Goal: Task Accomplishment & Management: Complete application form

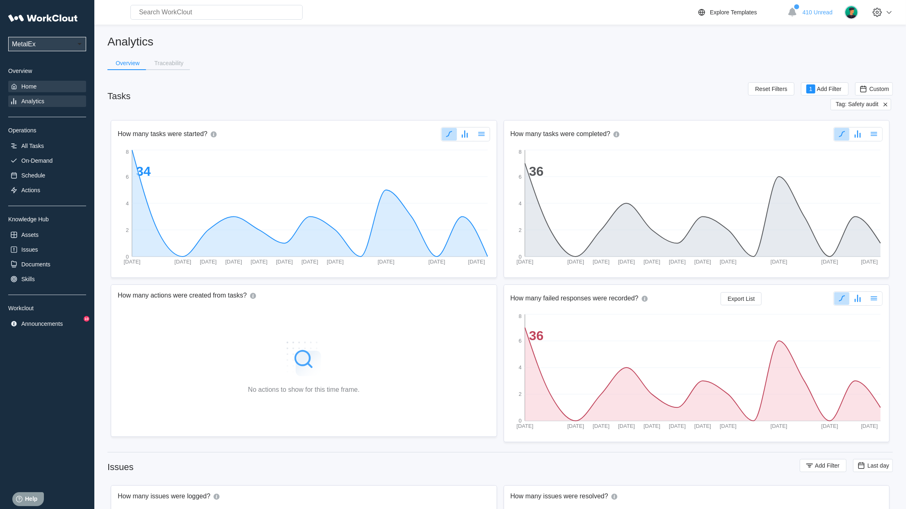
click at [32, 92] on div "Home" at bounding box center [47, 86] width 78 height 11
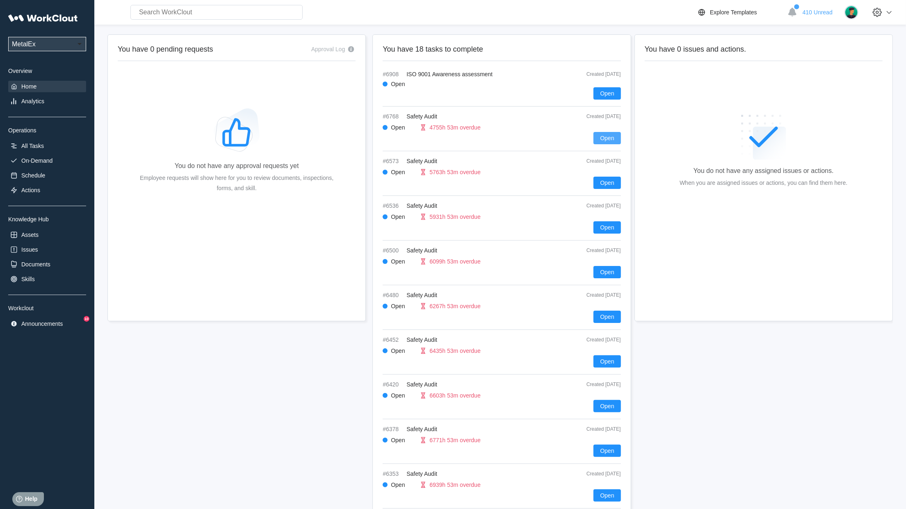
click at [605, 140] on span "Open" at bounding box center [607, 138] width 14 height 6
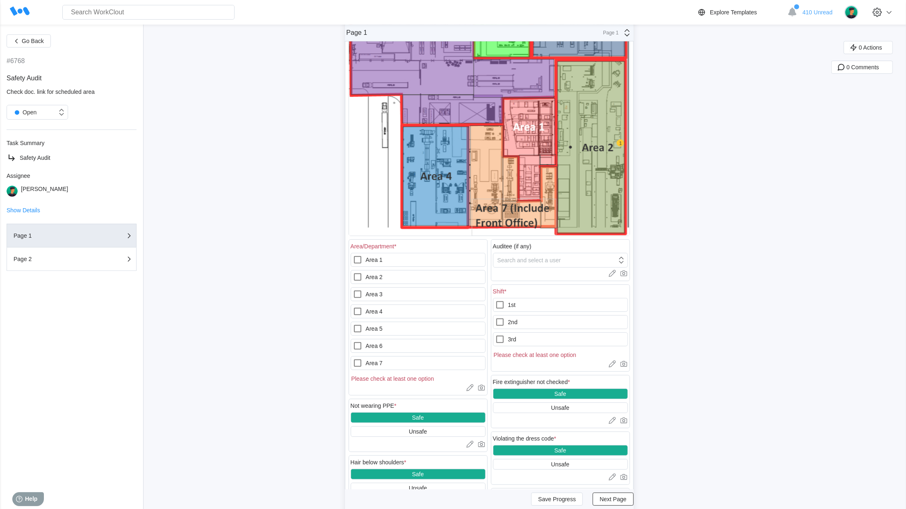
scroll to position [160, 0]
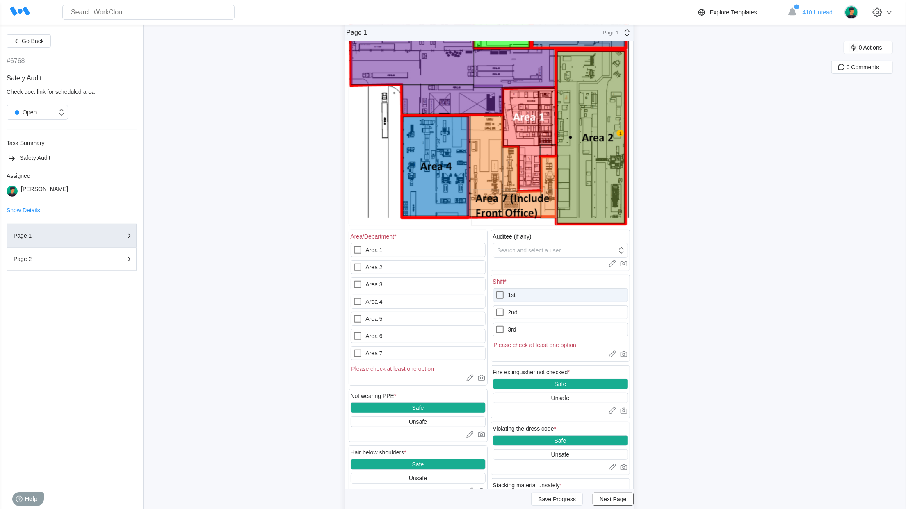
click at [564, 297] on label "1st" at bounding box center [560, 295] width 135 height 14
click at [496, 291] on input "1st" at bounding box center [495, 290] width 0 height 0
checkbox input "true"
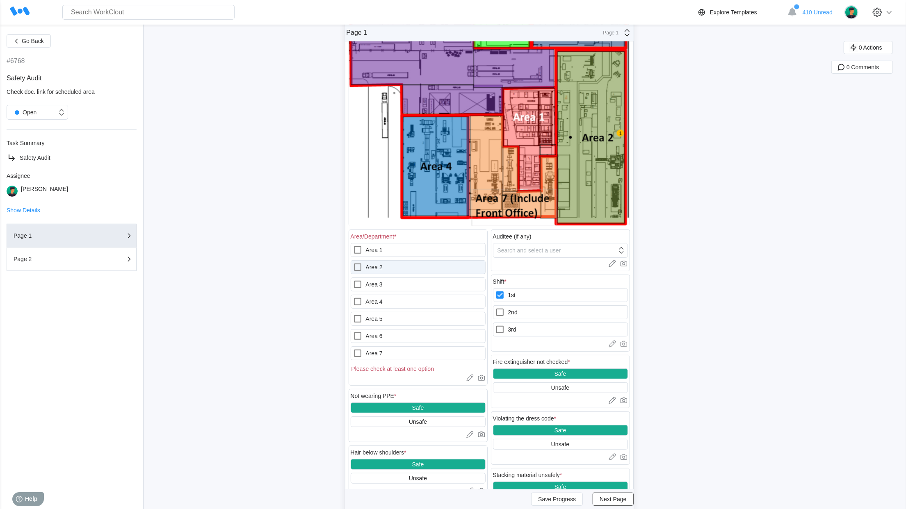
click at [362, 270] on icon at bounding box center [358, 268] width 10 height 10
click at [353, 263] on 2 "Area 2" at bounding box center [353, 263] width 0 height 0
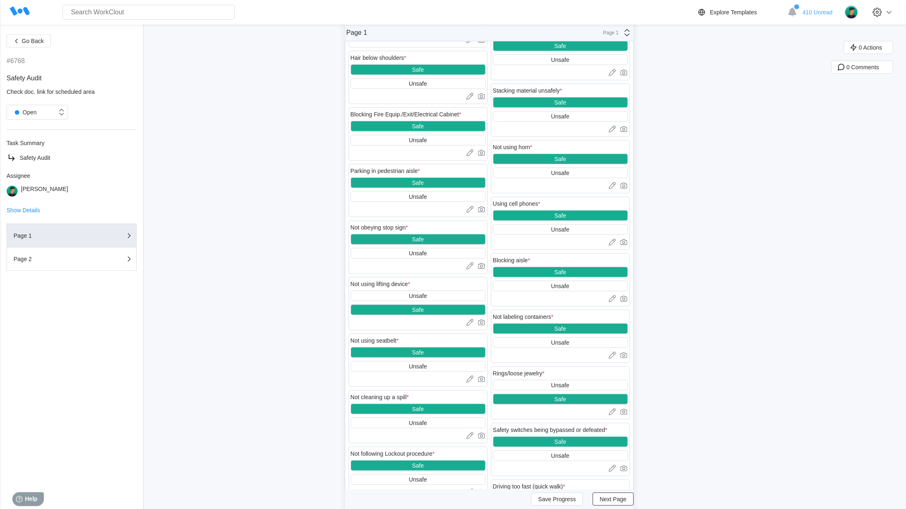
scroll to position [600, 0]
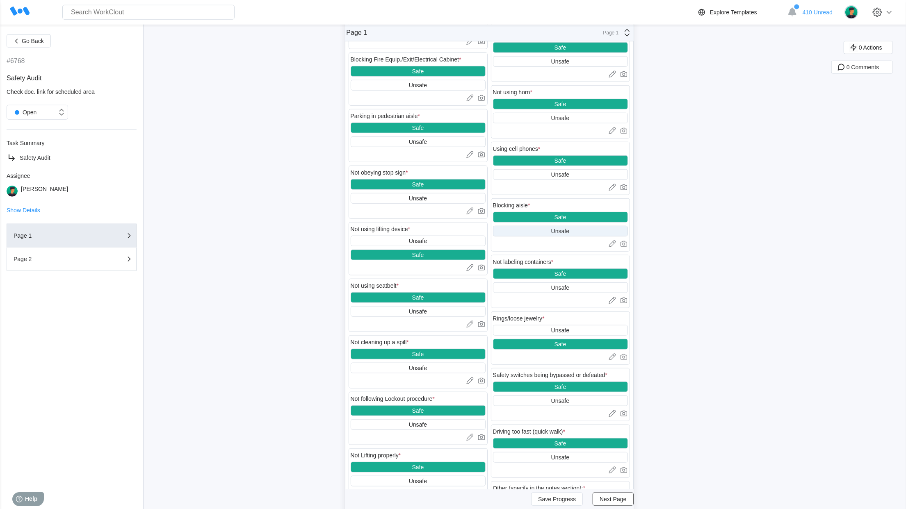
drag, startPoint x: 574, startPoint y: 238, endPoint x: 569, endPoint y: 240, distance: 5.2
click at [574, 237] on div "Unsafe" at bounding box center [560, 231] width 135 height 11
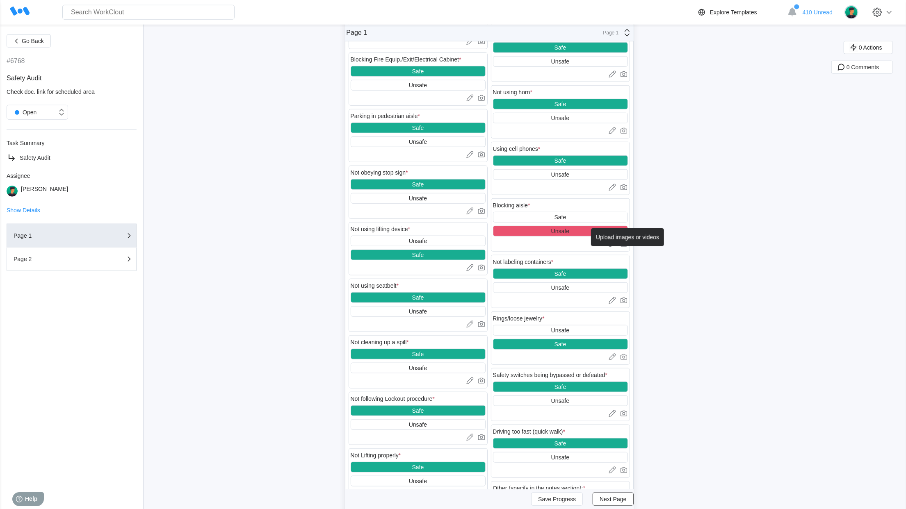
click at [627, 247] on icon at bounding box center [623, 244] width 7 height 6
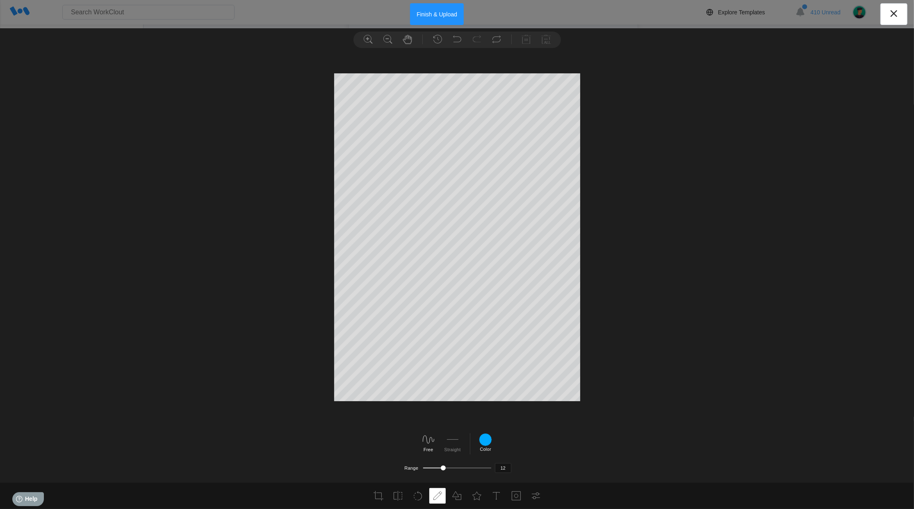
drag, startPoint x: 429, startPoint y: 16, endPoint x: 432, endPoint y: 35, distance: 19.2
click at [429, 16] on button "Finish & Upload" at bounding box center [437, 14] width 54 height 22
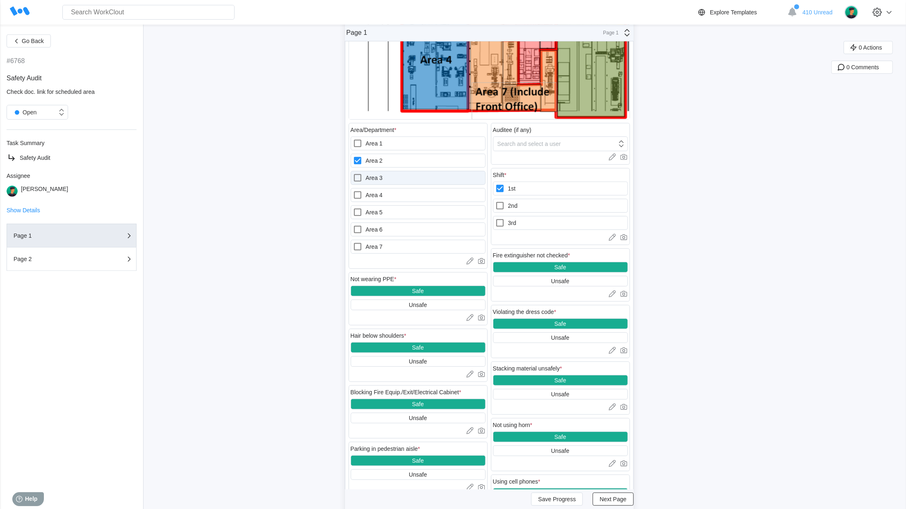
scroll to position [259, 0]
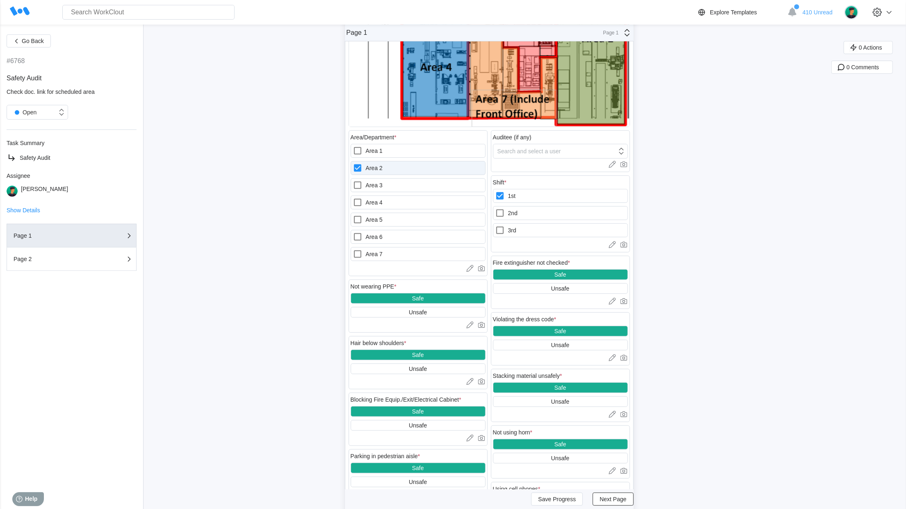
click at [366, 168] on div at bounding box center [359, 168] width 13 height 10
click at [353, 164] on 2 "Area 2" at bounding box center [353, 163] width 0 height 0
checkbox 2 "false"
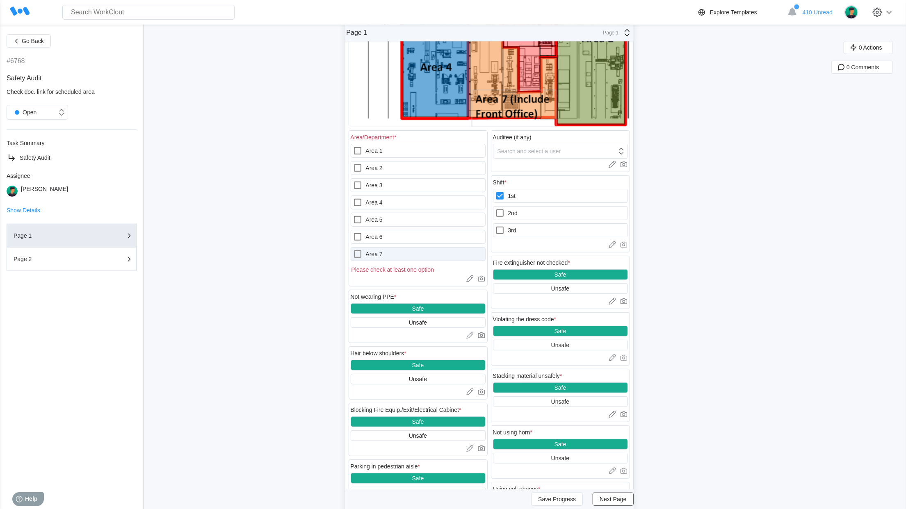
click at [360, 251] on icon at bounding box center [358, 254] width 10 height 10
click at [353, 250] on 7 "Area 7" at bounding box center [353, 249] width 0 height 0
checkbox 7 "true"
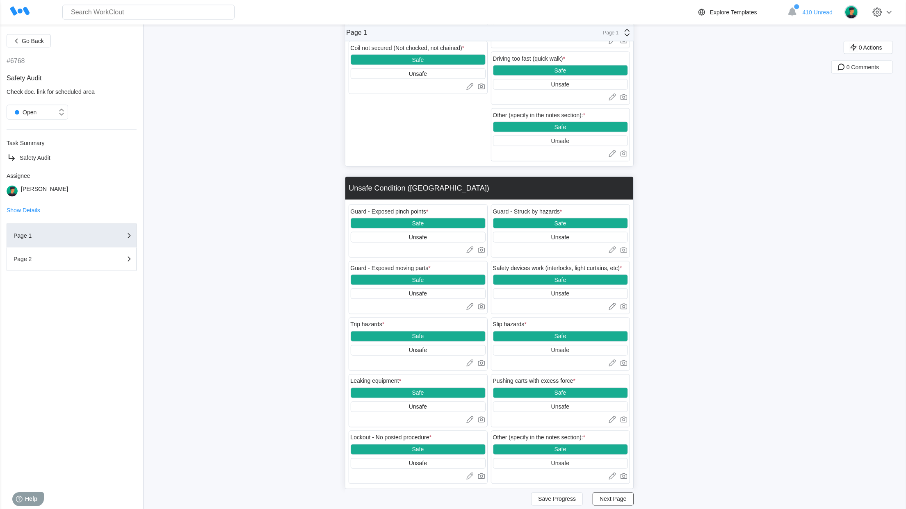
scroll to position [1098, 0]
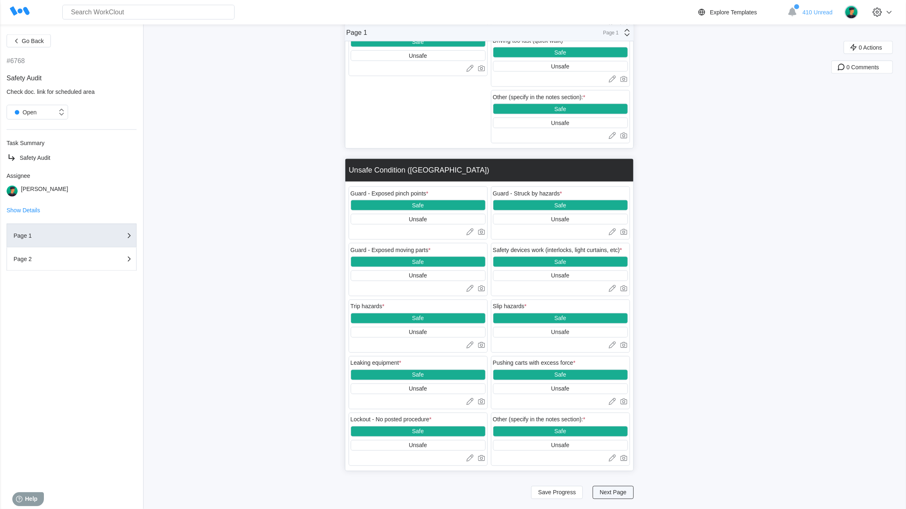
click at [626, 495] on span "Next Page" at bounding box center [613, 493] width 27 height 6
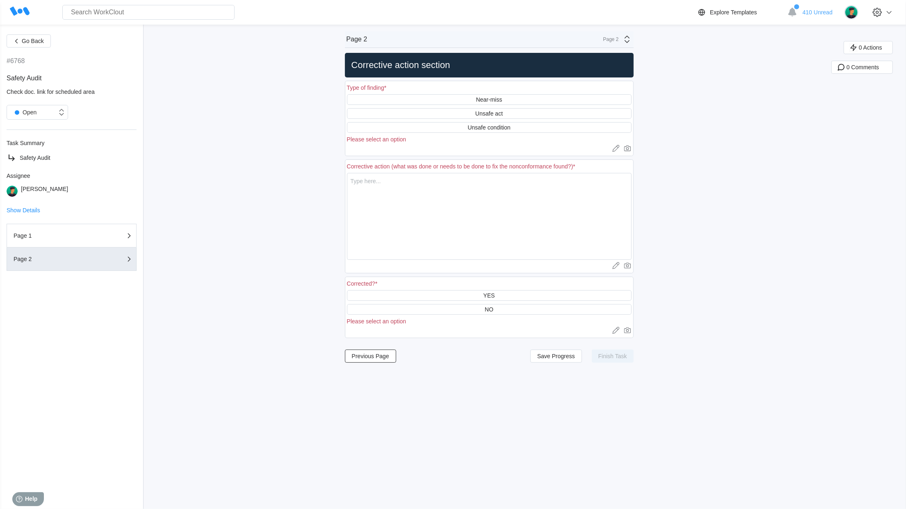
scroll to position [0, 0]
click at [499, 110] on div "Unsafe act" at bounding box center [488, 113] width 27 height 7
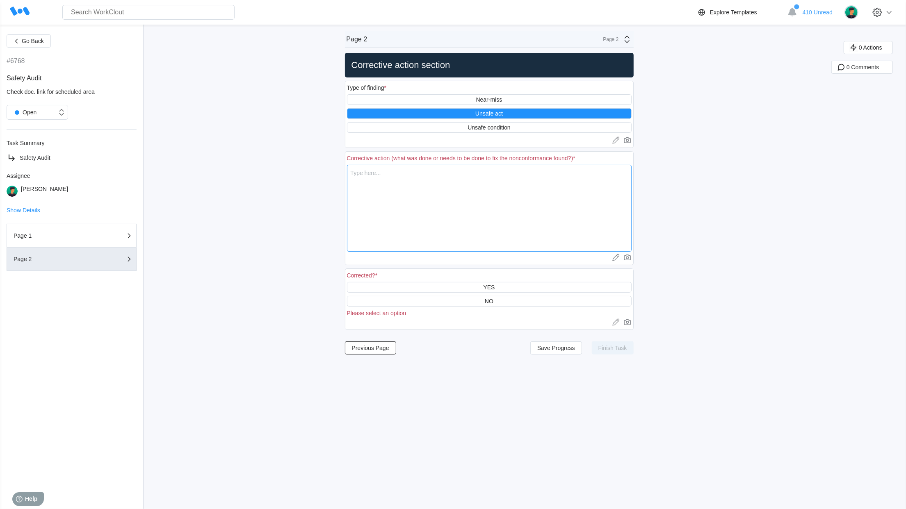
click at [368, 194] on textarea at bounding box center [489, 208] width 285 height 87
type textarea "F"
type textarea "x"
type textarea "Fo"
type textarea "x"
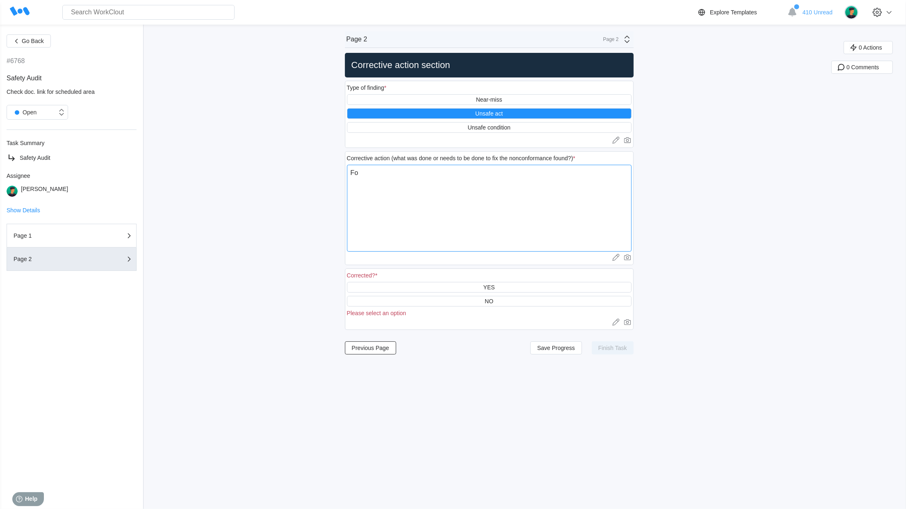
type textarea "For"
type textarea "x"
type textarea "Fork"
type textarea "x"
type textarea "Forkl"
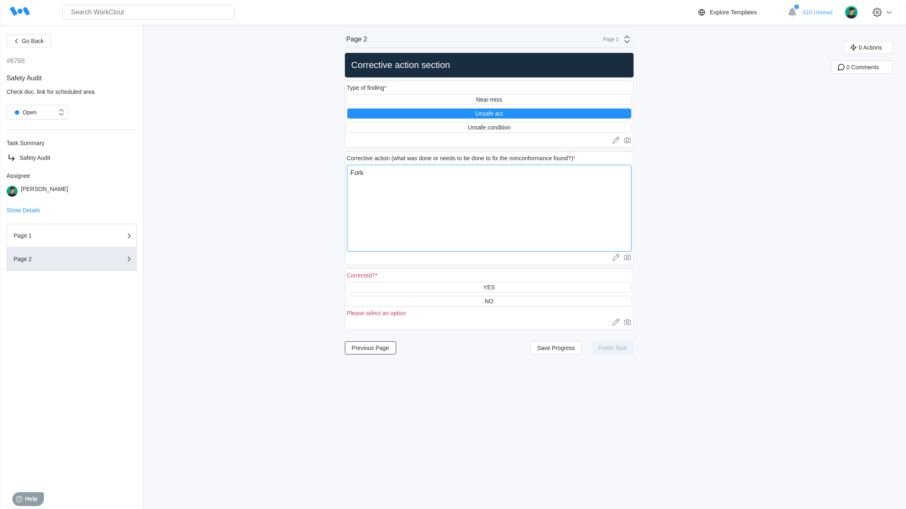
type textarea "x"
type textarea "Forkli"
type textarea "x"
type textarea "Forklif"
type textarea "x"
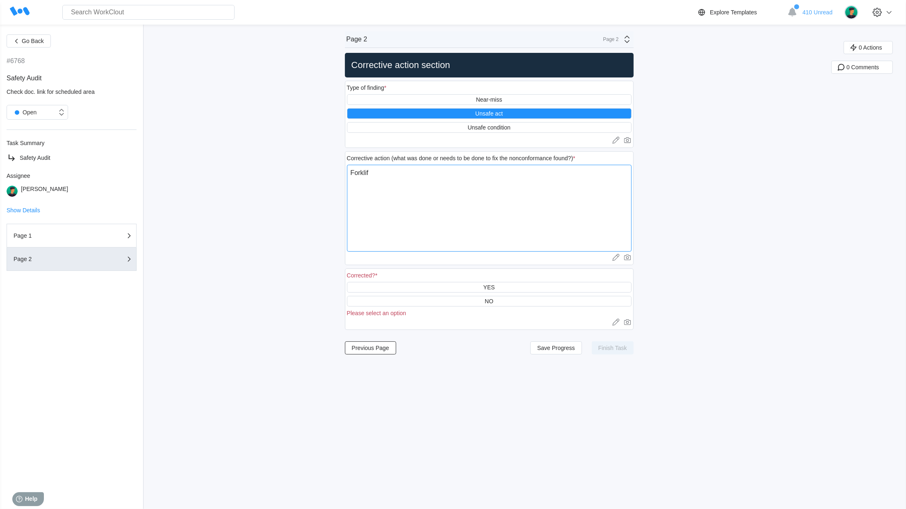
type textarea "Forklift"
type textarea "x"
type textarea "Forklift"
type textarea "x"
type textarea "Forklift n"
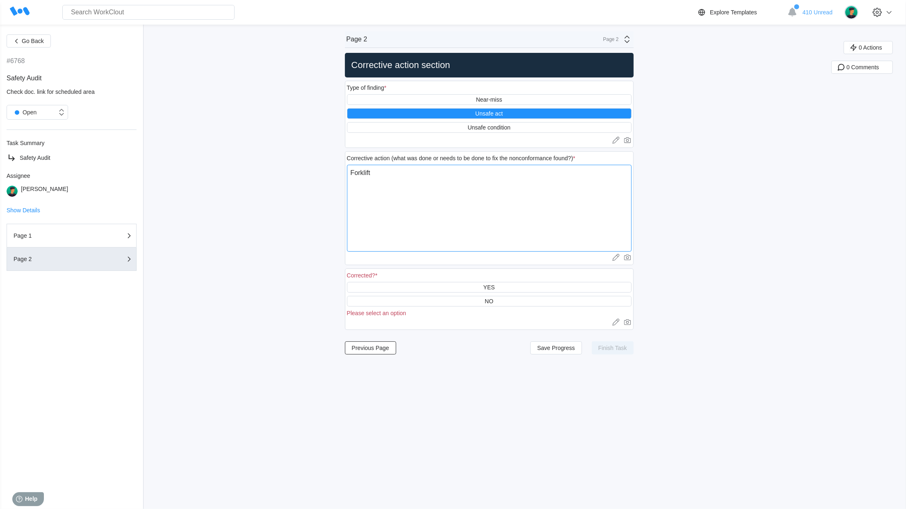
type textarea "x"
type textarea "Forklift ne"
type textarea "x"
type textarea "Forklift nee"
type textarea "x"
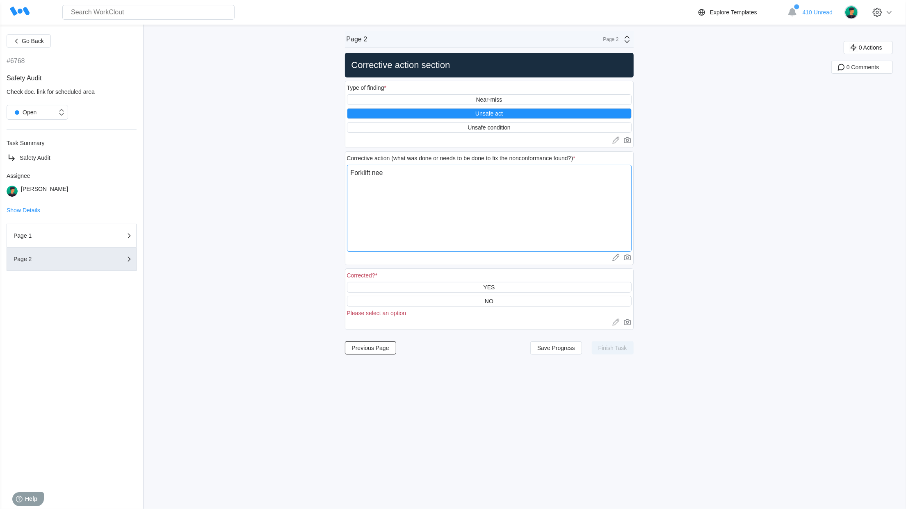
type textarea "Forklift need"
type textarea "x"
type textarea "Forklift need"
type textarea "x"
type textarea "Forklift need t"
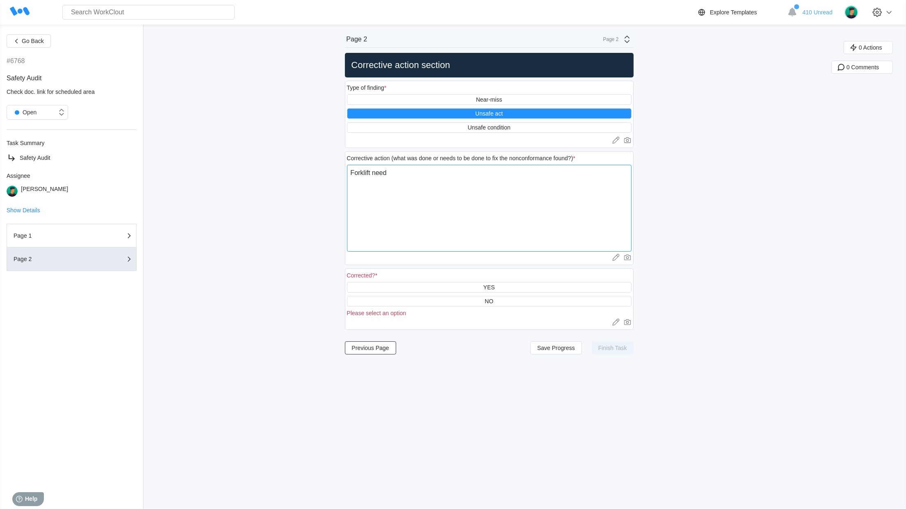
type textarea "x"
type textarea "Forklift need to"
type textarea "x"
type textarea "Forklift need to"
type textarea "x"
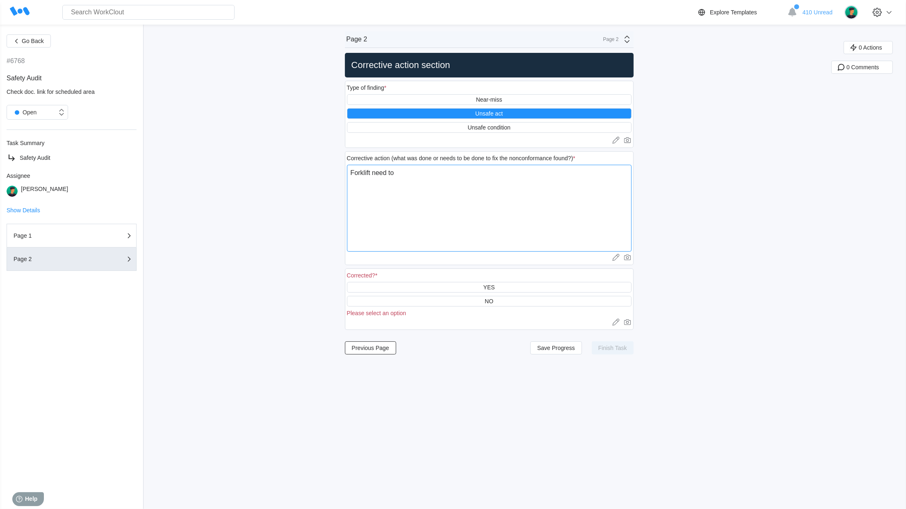
type textarea "Forklift need to b"
type textarea "x"
type textarea "Forklift need to br"
type textarea "x"
type textarea "Forklift need to br"
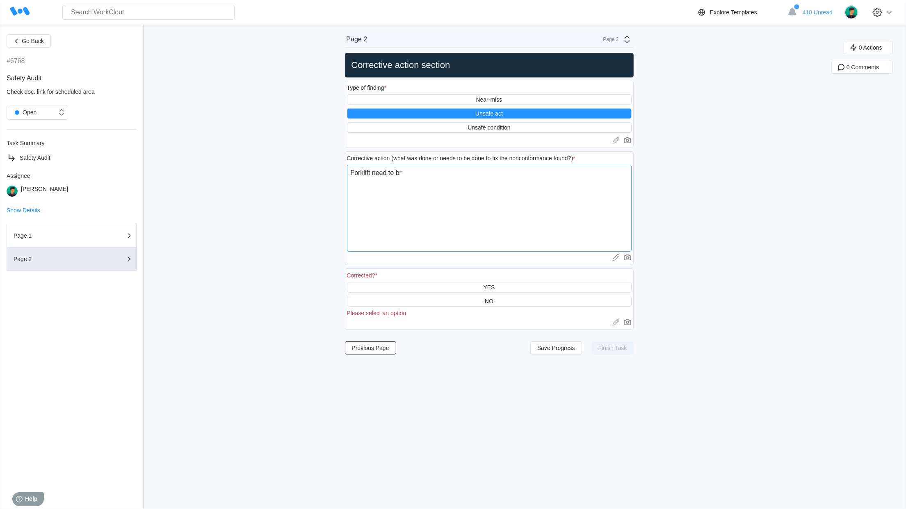
type textarea "x"
type textarea "Forklift need to br"
type textarea "x"
type textarea "Forklift need to b"
type textarea "x"
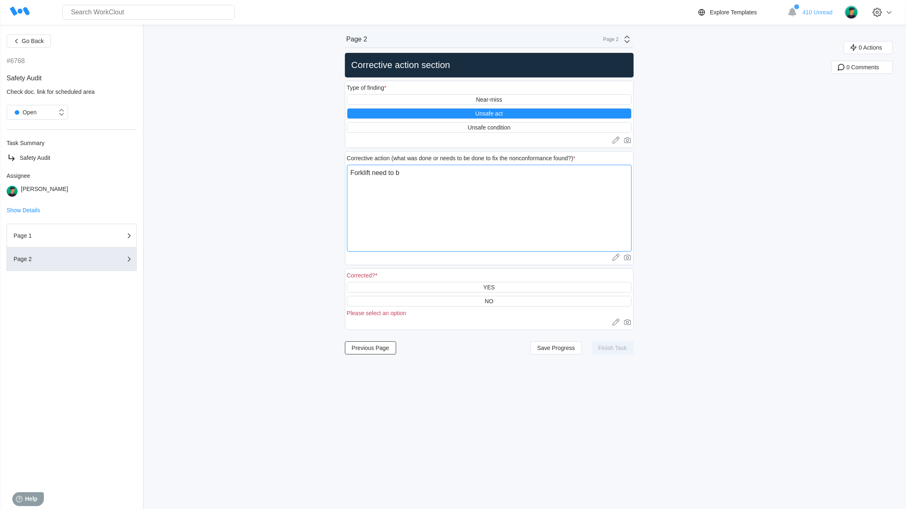
type textarea "Forklift need to"
type textarea "x"
type textarea "Forklift need to m"
type textarea "x"
type textarea "Forklift need to mo"
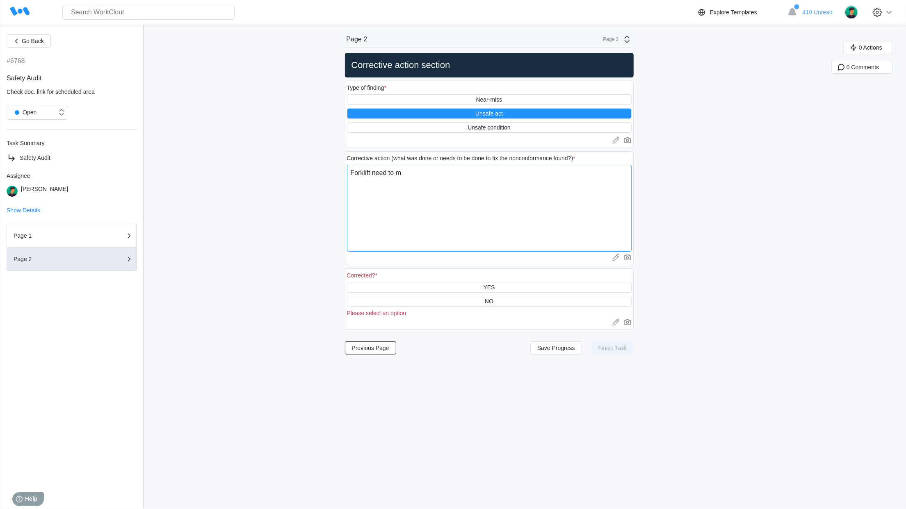
type textarea "x"
type textarea "Forklift need to mov"
type textarea "x"
type textarea "Forklift need to move"
type textarea "x"
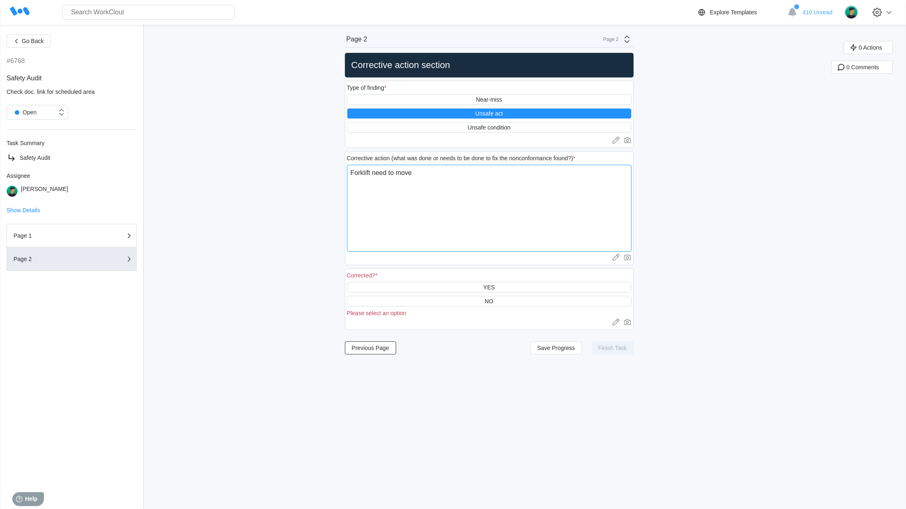
type textarea "Forklift need to moved"
type textarea "x"
type textarea "Forklift need to moved"
type textarea "x"
type textarea "Forklift need to moved o"
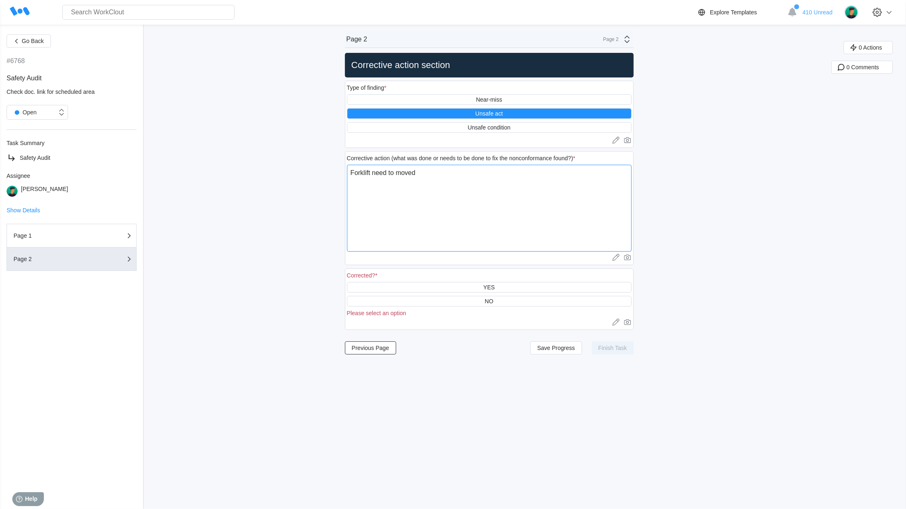
type textarea "x"
type textarea "Forklift need to moved ou"
type textarea "x"
type textarea "Forklift need to moved out"
type textarea "x"
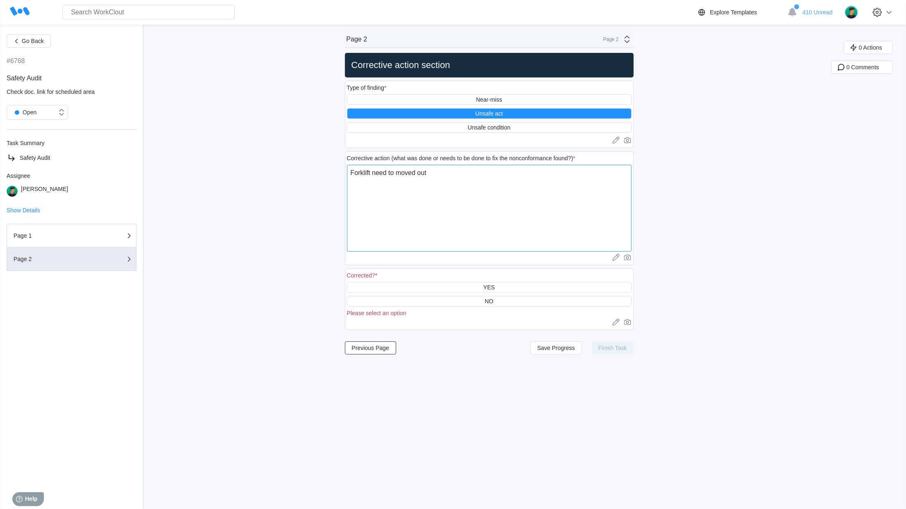
type textarea "Forklift need to moved outs"
type textarea "x"
type textarea "Forklift need to moved outsi"
type textarea "x"
type textarea "Forklift need to moved outsid"
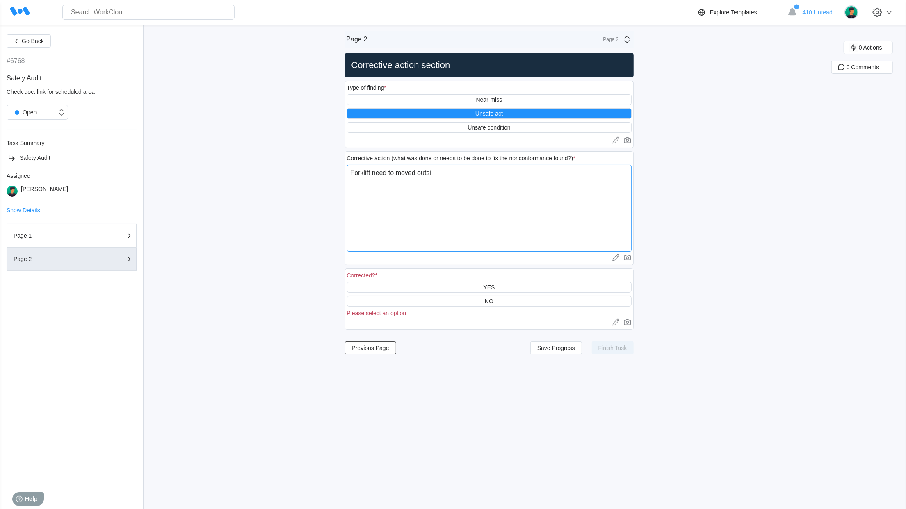
type textarea "x"
type textarea "Forklift need to moved outside"
type textarea "x"
type textarea "Forklift need to moved outside"
type textarea "x"
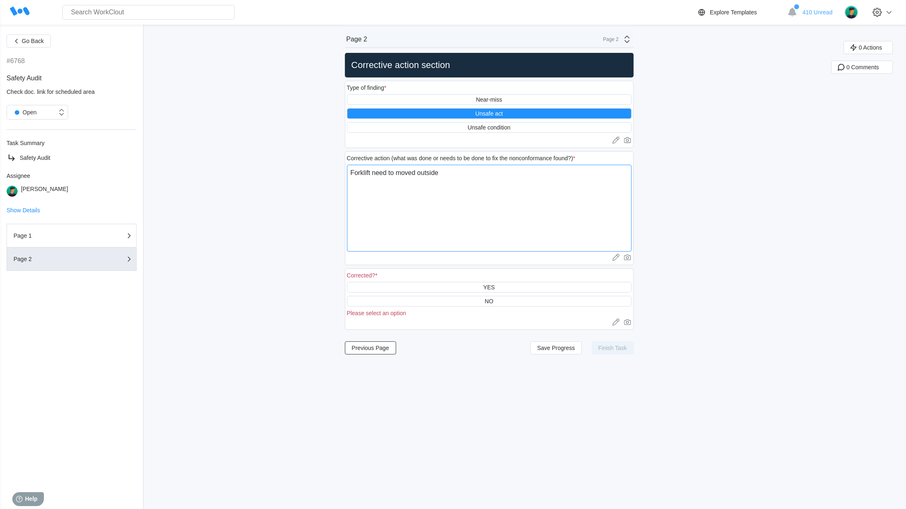
type textarea "Forklift need to moved outside o"
type textarea "x"
type textarea "Forklift need to moved outside of"
type textarea "x"
type textarea "Forklift need to moved outside of"
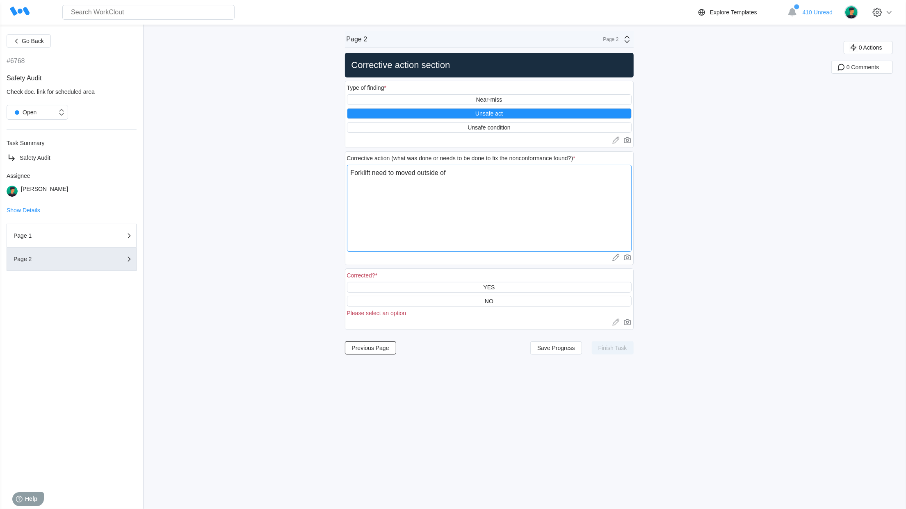
type textarea "x"
type textarea "Forklift need to moved outside of w"
type textarea "x"
type textarea "Forklift need to moved outside of [GEOGRAPHIC_DATA]"
type textarea "x"
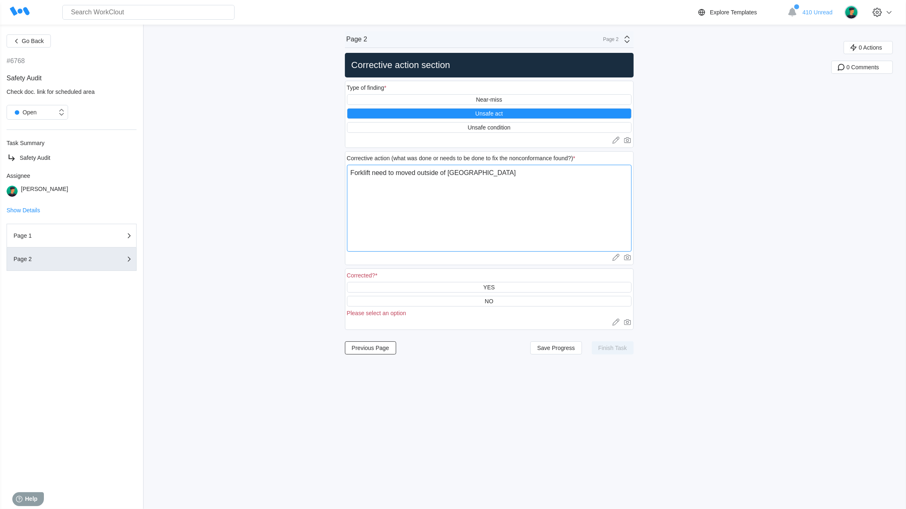
type textarea "Forklift need to moved outside of wal"
type textarea "x"
type textarea "Forklift need to moved outside of walk"
type textarea "x"
type textarea "Forklift need to moved outside of walkw"
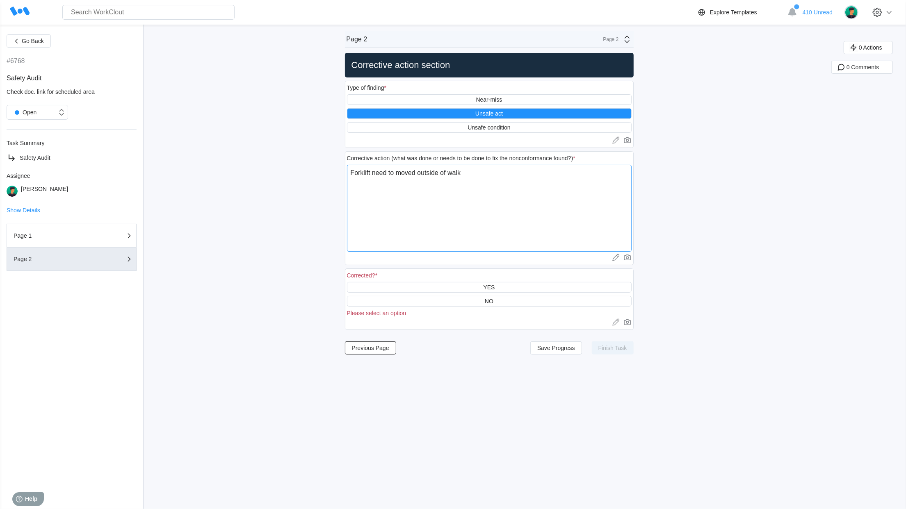
type textarea "x"
type textarea "Forklift need to moved outside of [GEOGRAPHIC_DATA]"
type textarea "x"
type textarea "Forklift need to moved outside of walkway"
type textarea "x"
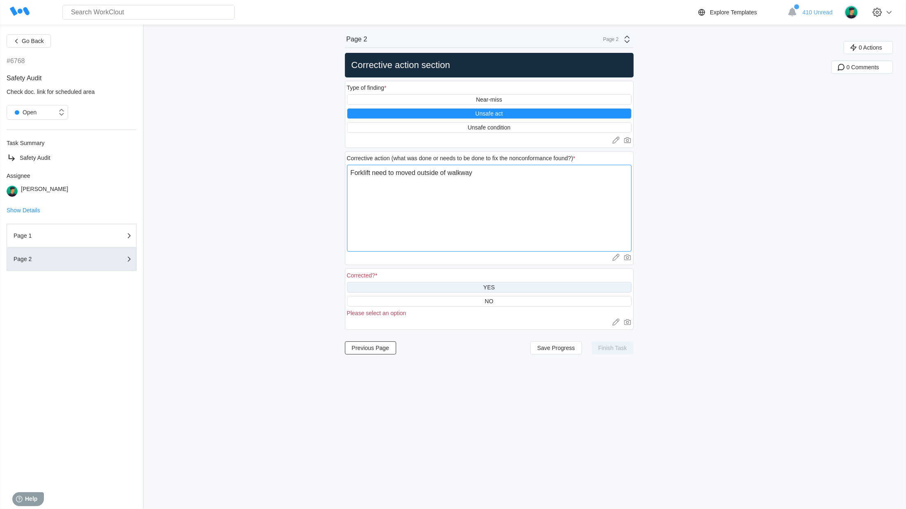
type textarea "Forklift need to moved outside of walkway"
click at [517, 290] on div "YES" at bounding box center [489, 287] width 285 height 11
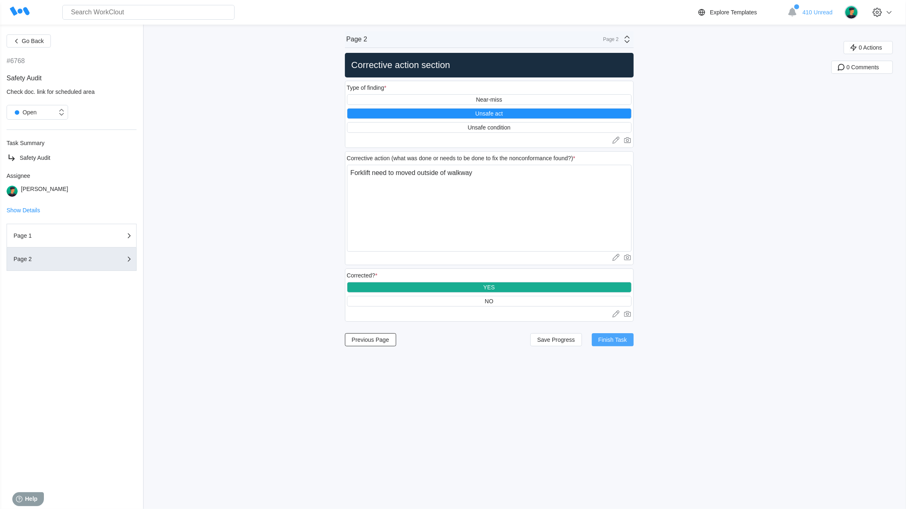
click at [624, 343] on span "Finish Task" at bounding box center [612, 340] width 29 height 6
click at [383, 347] on button "Previous Page" at bounding box center [370, 339] width 51 height 13
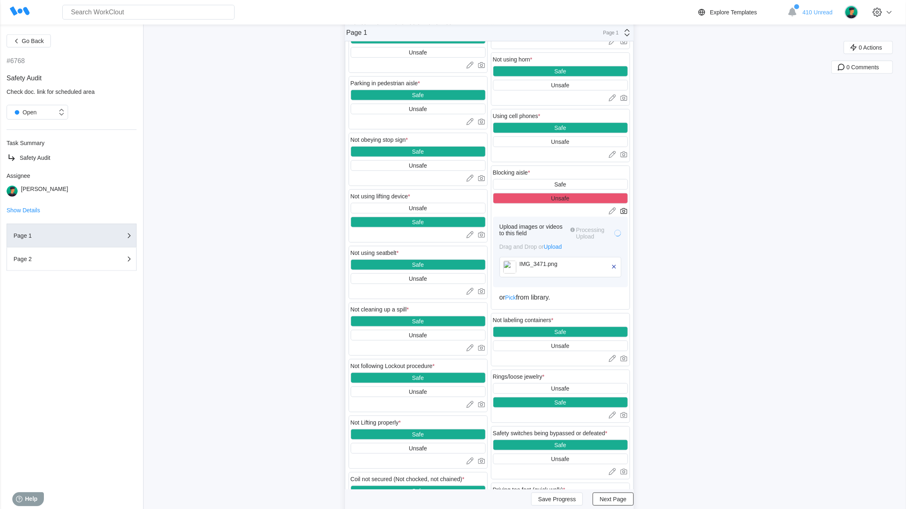
scroll to position [629, 0]
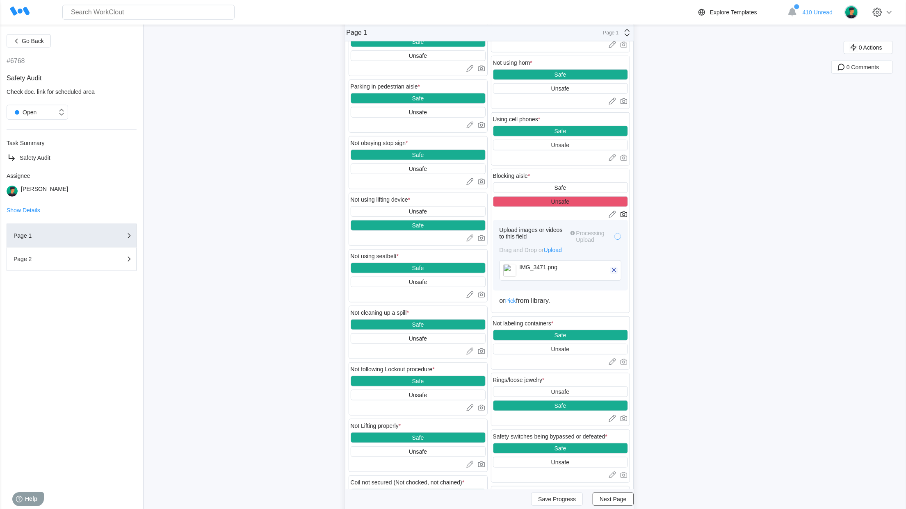
click at [616, 274] on icon "button" at bounding box center [613, 270] width 7 height 7
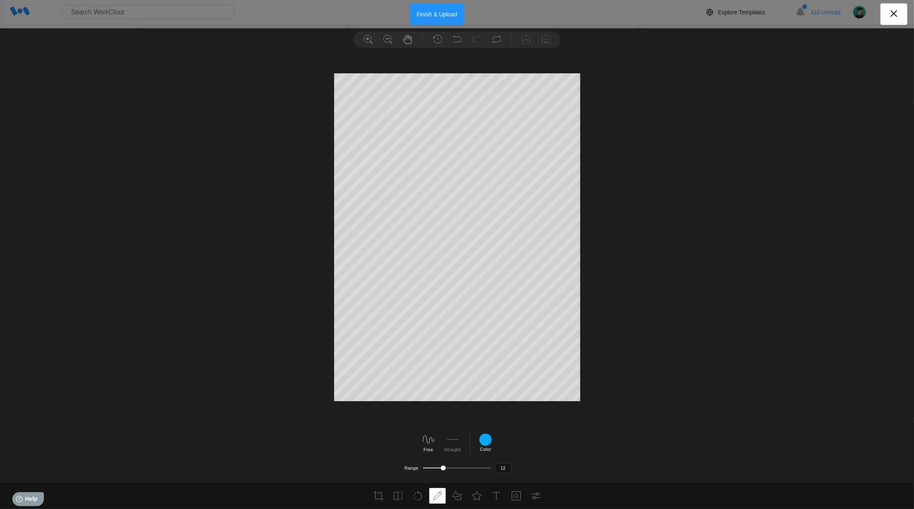
click at [443, 15] on button "Finish & Upload" at bounding box center [437, 14] width 54 height 22
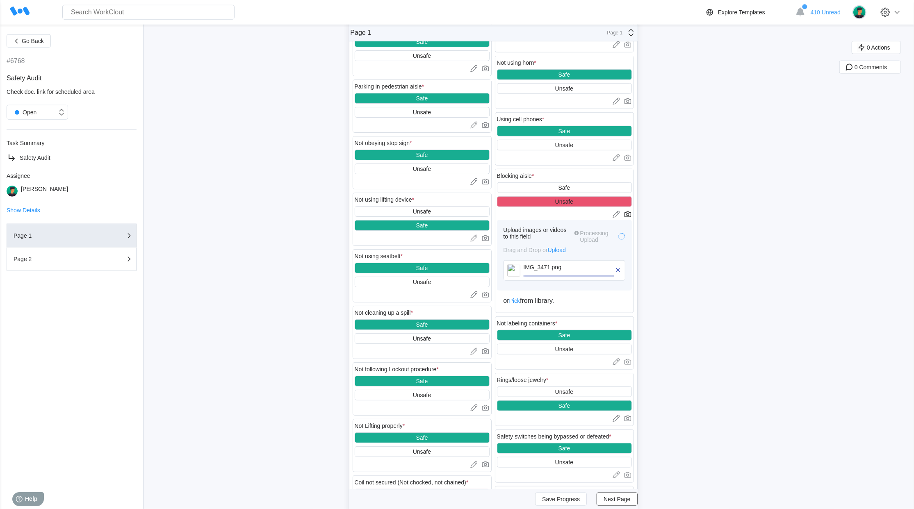
click at [443, 15] on div "Search for anything... Assets • Employees • Skills • Documents • Issues • Tasks" at bounding box center [368, 12] width 676 height 15
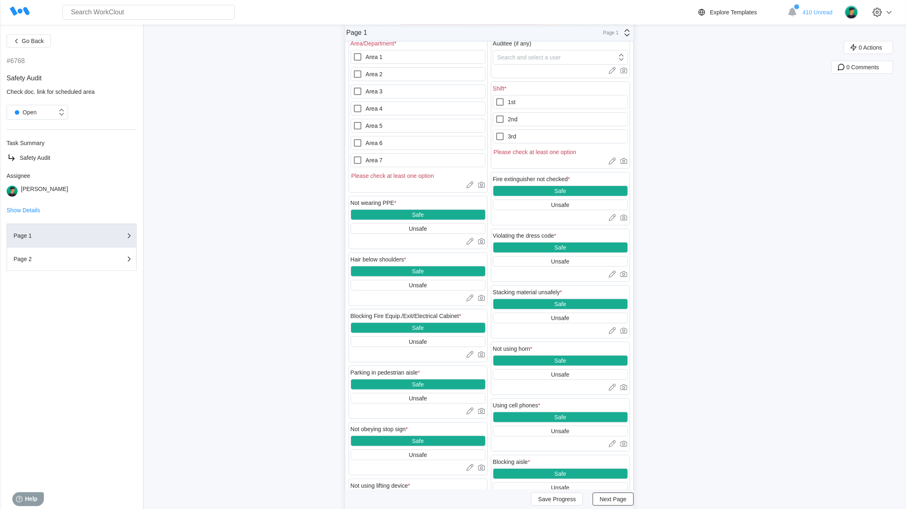
scroll to position [361, 0]
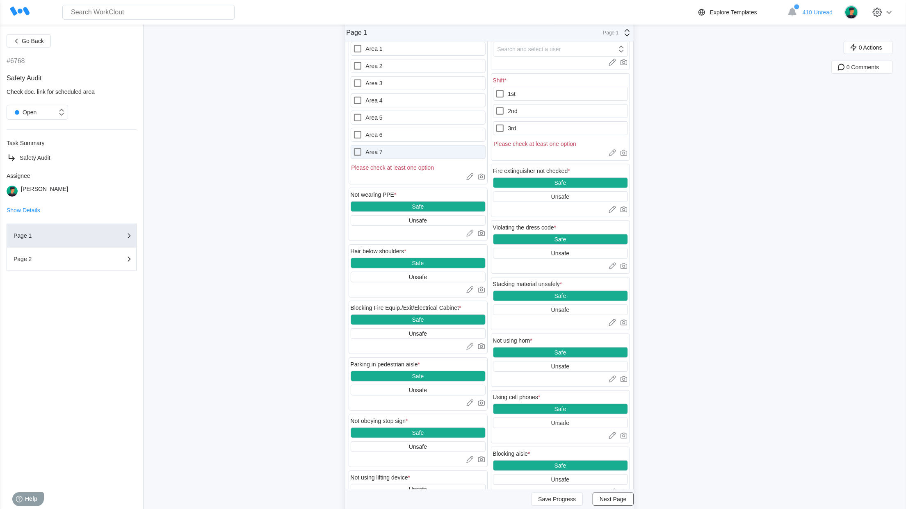
click at [363, 149] on icon at bounding box center [358, 152] width 10 height 10
click at [353, 148] on 7 "Area 7" at bounding box center [353, 147] width 0 height 0
checkbox 7 "true"
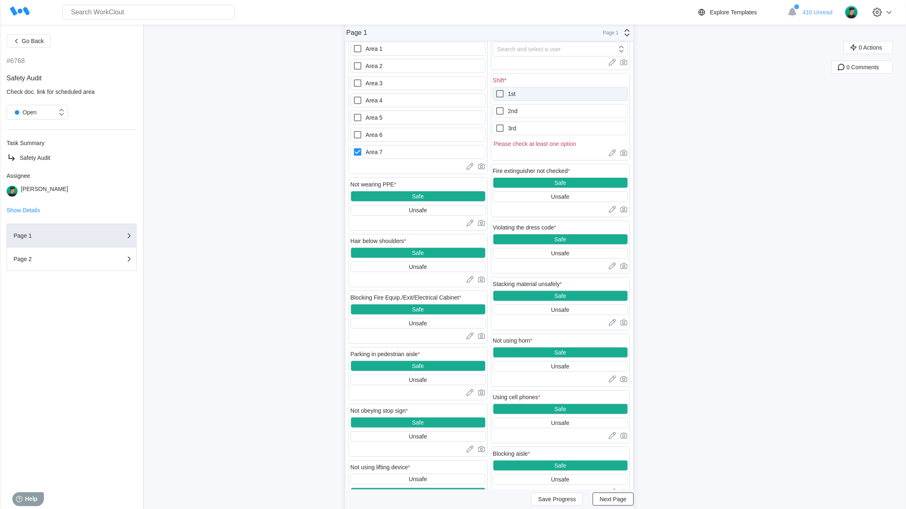
click at [527, 99] on label "1st" at bounding box center [560, 94] width 135 height 14
click at [496, 89] on input "1st" at bounding box center [495, 89] width 0 height 0
checkbox input "true"
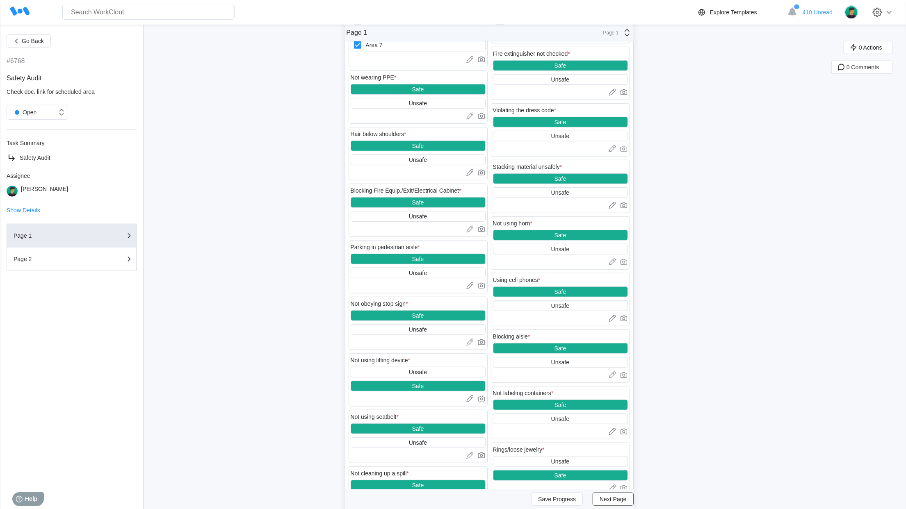
scroll to position [491, 0]
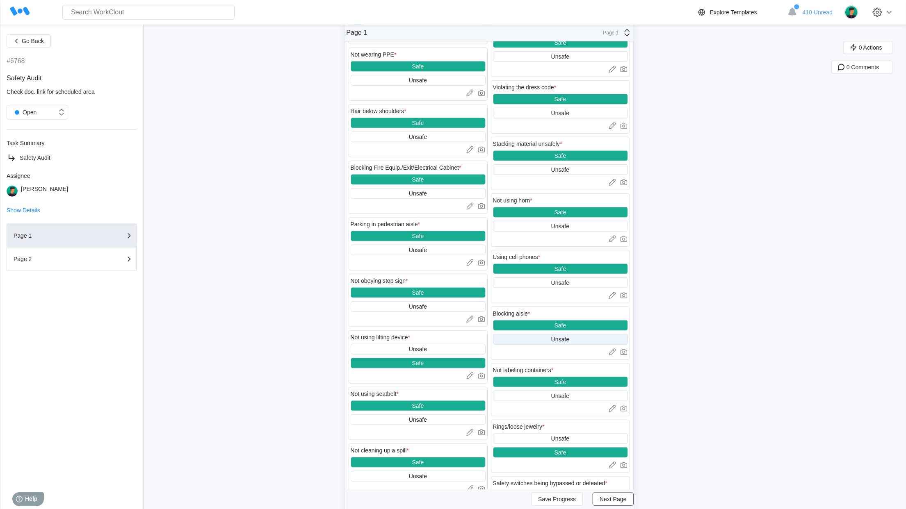
click at [569, 342] on div "Unsafe" at bounding box center [560, 339] width 18 height 7
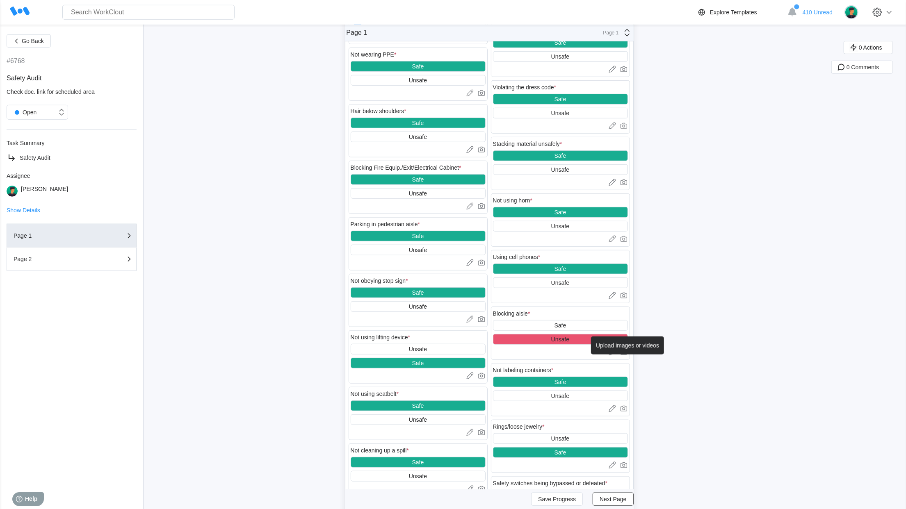
click at [628, 356] on icon at bounding box center [624, 352] width 8 height 8
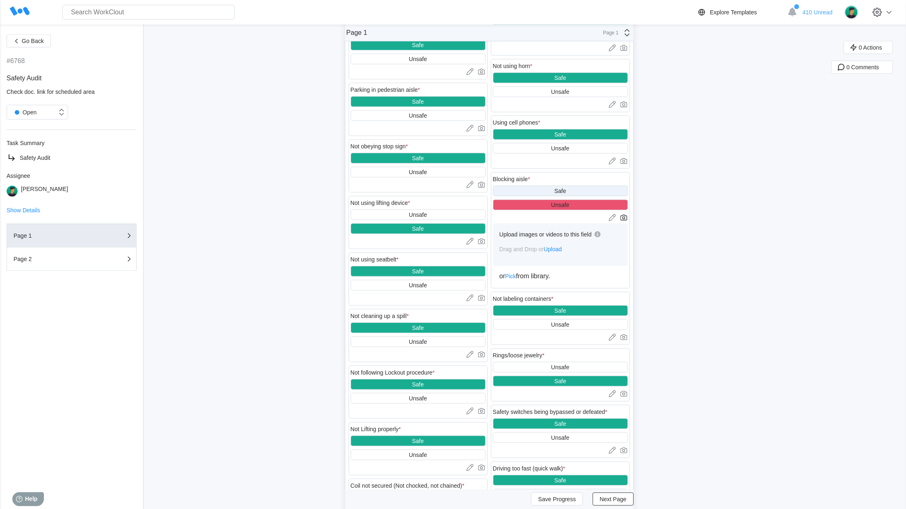
scroll to position [646, 0]
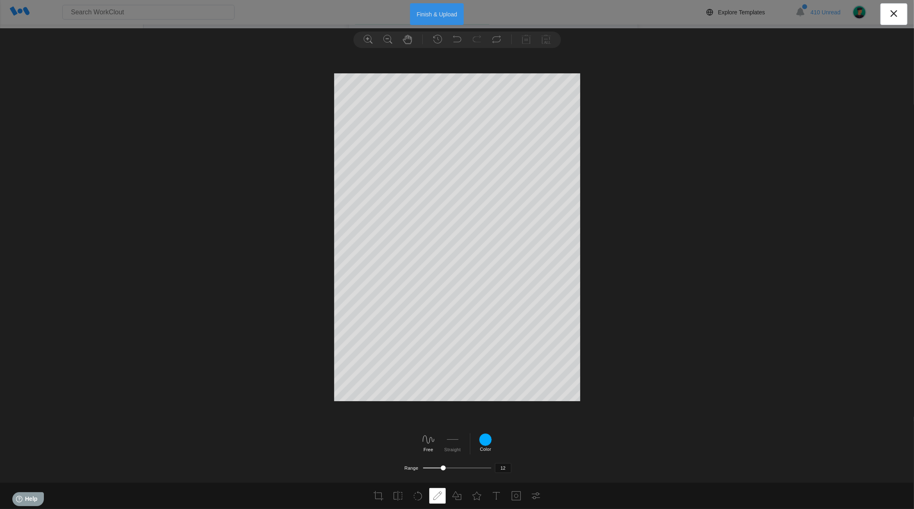
click at [421, 8] on button "Finish & Upload" at bounding box center [437, 14] width 54 height 22
click at [422, 16] on div "Search for anything... Assets • Employees • Skills • Documents • Issues • Tasks" at bounding box center [368, 12] width 676 height 15
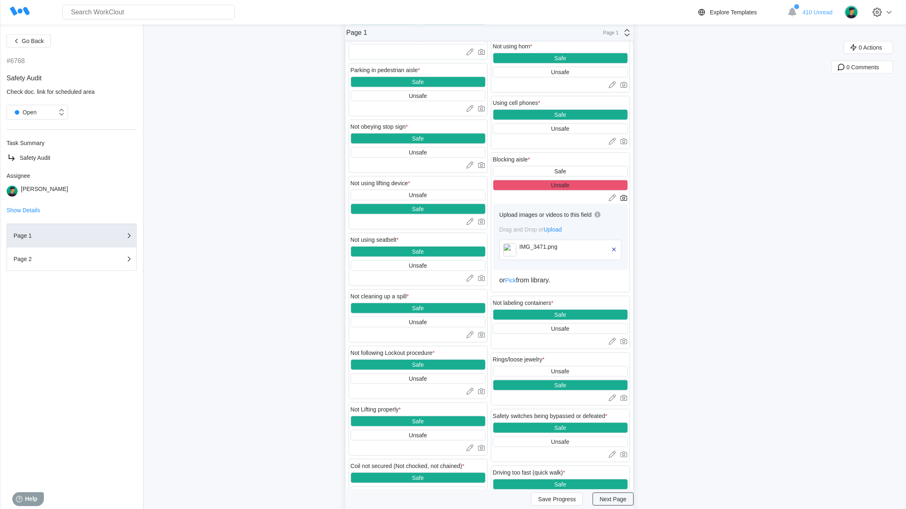
click at [623, 504] on button "Next Page" at bounding box center [613, 499] width 41 height 13
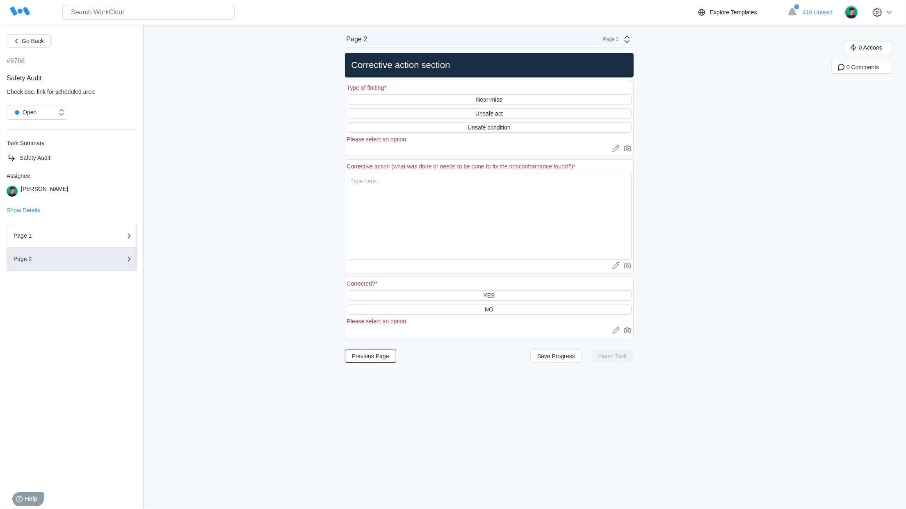
scroll to position [0, 0]
click at [502, 113] on div "Unsafe act" at bounding box center [488, 113] width 27 height 7
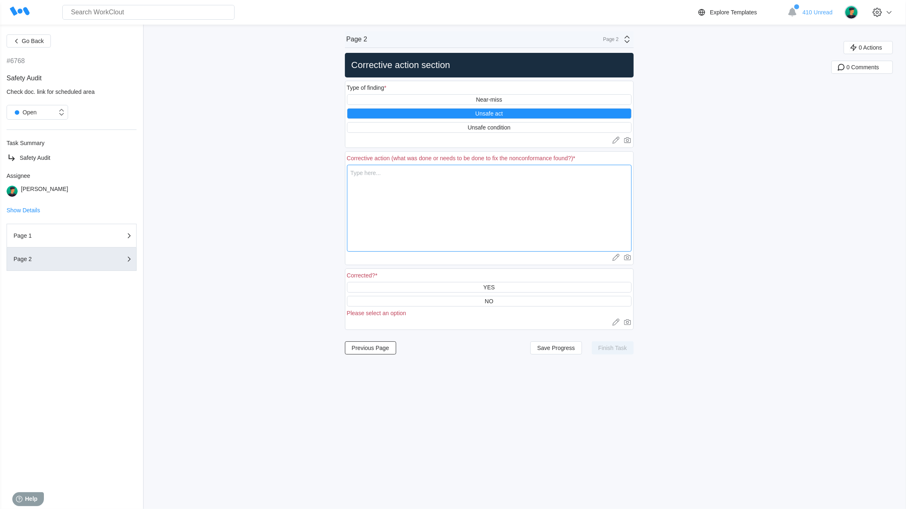
drag, startPoint x: 460, startPoint y: 180, endPoint x: 459, endPoint y: 185, distance: 4.2
click at [459, 186] on textarea at bounding box center [489, 208] width 285 height 87
type textarea "j"
type textarea "x"
type textarea "je"
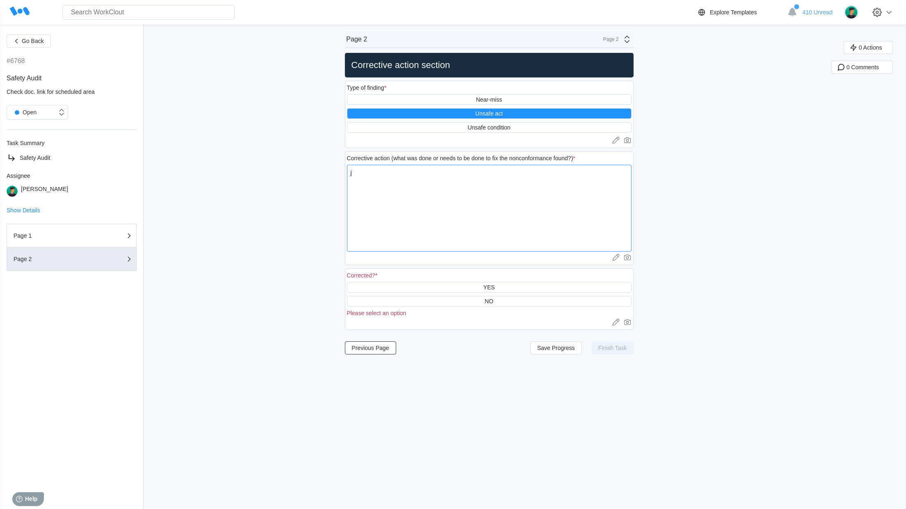
type textarea "x"
type textarea "jee"
type textarea "x"
type textarea "jeep"
type textarea "x"
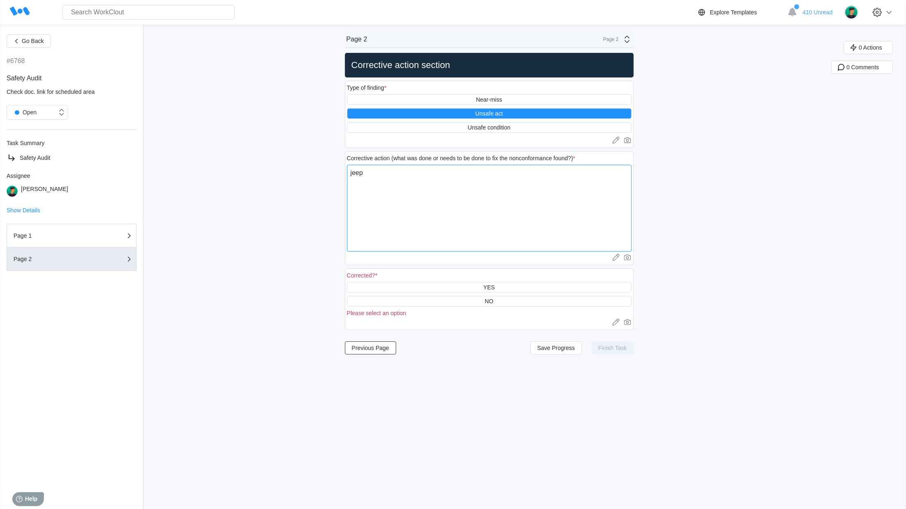
type textarea "jeep"
type textarea "x"
type textarea "jeep n"
type textarea "x"
type textarea "jeep ne"
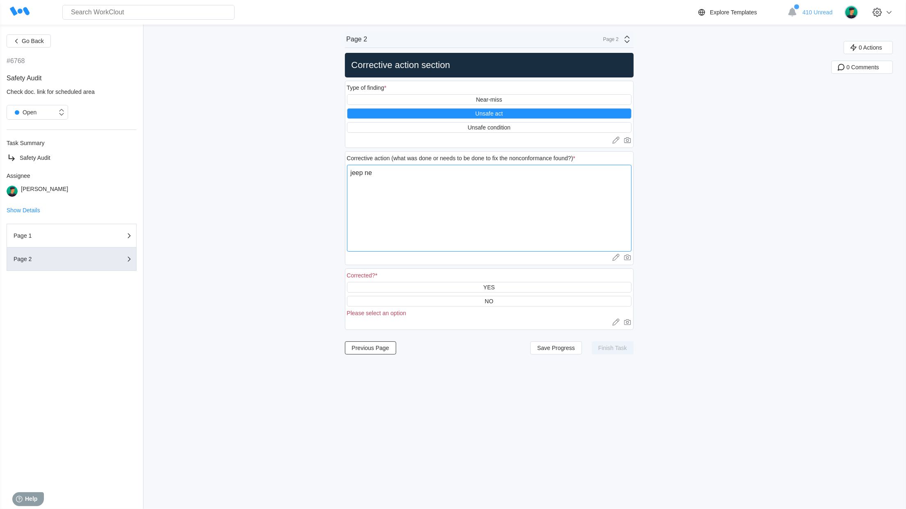
type textarea "x"
type textarea "jeep nee"
type textarea "x"
type textarea "jeep need"
type textarea "x"
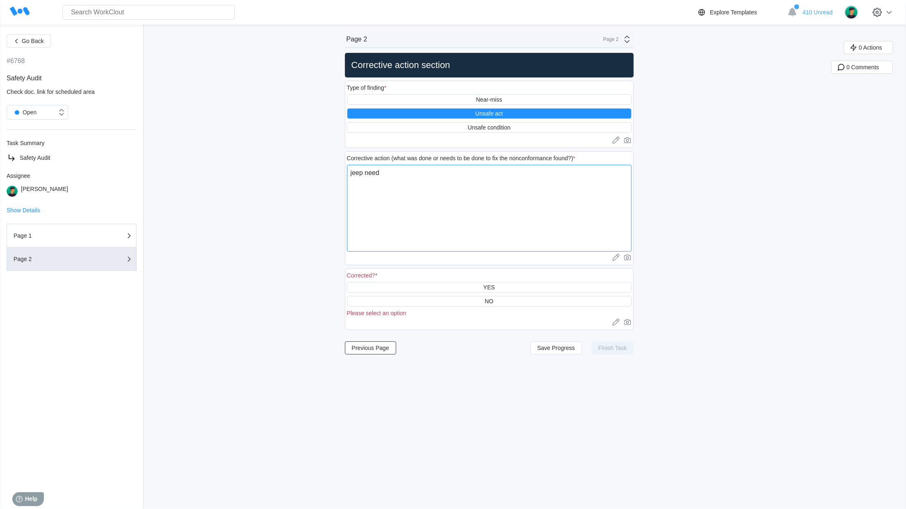
type textarea "jeep need"
type textarea "x"
type textarea "jeep need t"
type textarea "x"
type textarea "jeep need to"
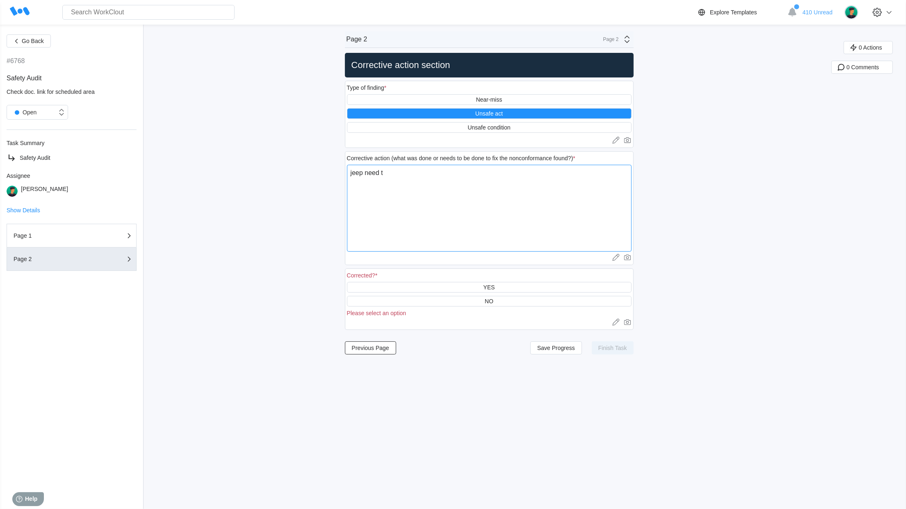
type textarea "x"
type textarea "jeep need to"
type textarea "x"
type textarea "jeep need to b"
type textarea "x"
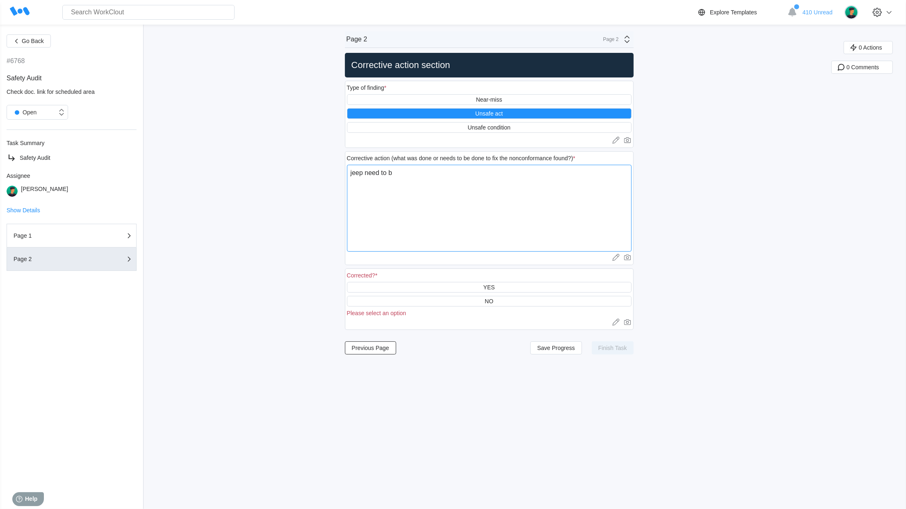
type textarea "jeep need to be"
type textarea "x"
type textarea "jeep need to be"
type textarea "x"
type textarea "jeep need to be m"
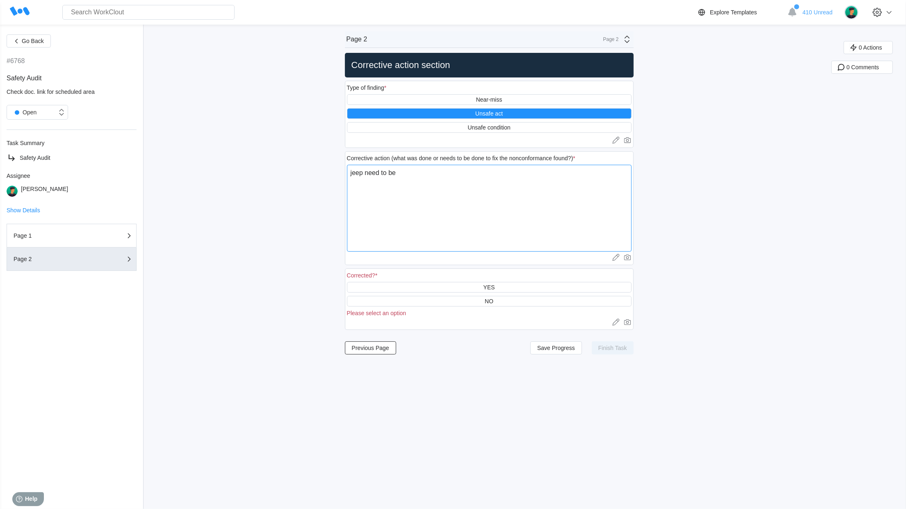
type textarea "x"
type textarea "jeep need to be mo"
type textarea "x"
type textarea "jeep need to be mov"
type textarea "x"
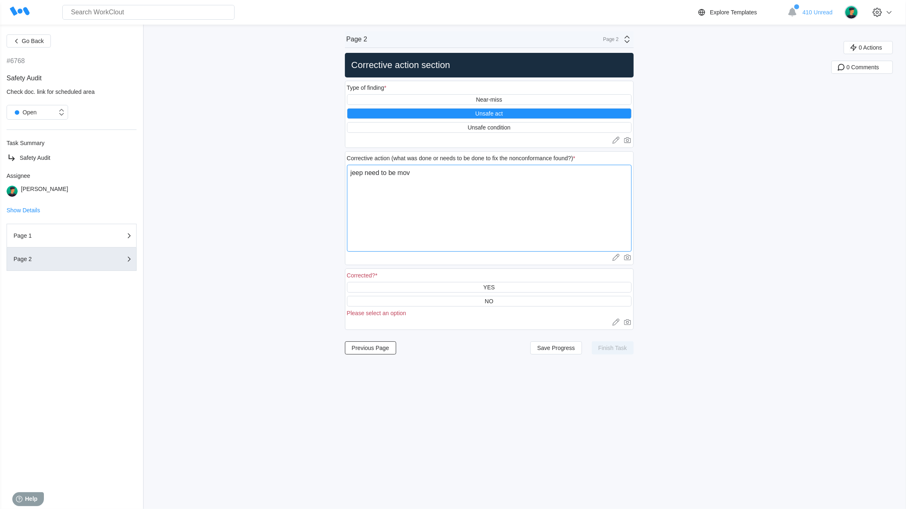
type textarea "jeep need to be move"
type textarea "x"
type textarea "jeep need to be moved"
type textarea "x"
type textarea "jeep need to be moved"
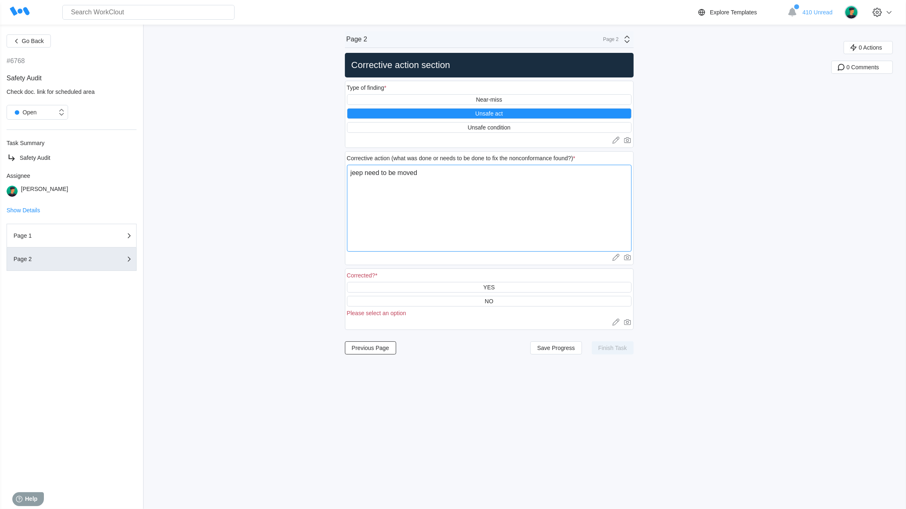
type textarea "x"
type textarea "jeep need to be moved o"
type textarea "x"
type textarea "jeep need to be moved ou"
type textarea "x"
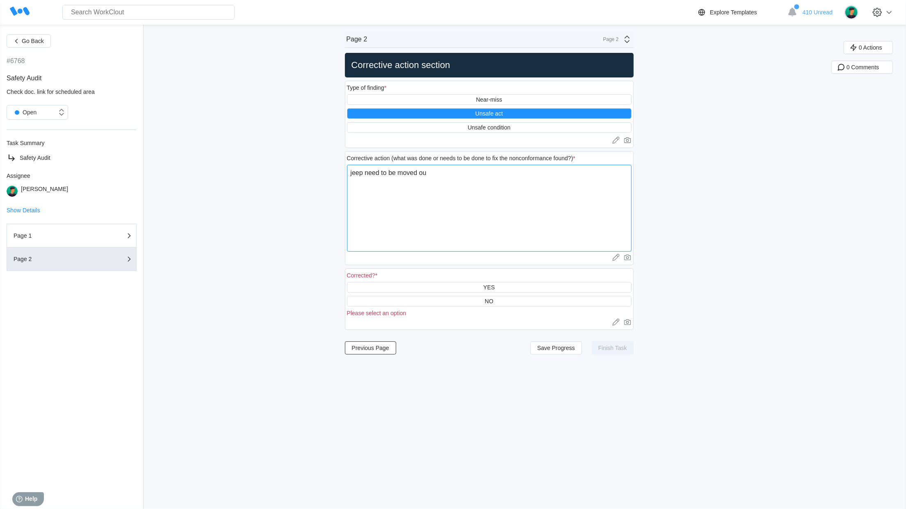
type textarea "jeep need to be moved out"
type textarea "x"
type textarea "jeep need to be moved outs"
type textarea "x"
type textarea "jeep need to be moved outsi"
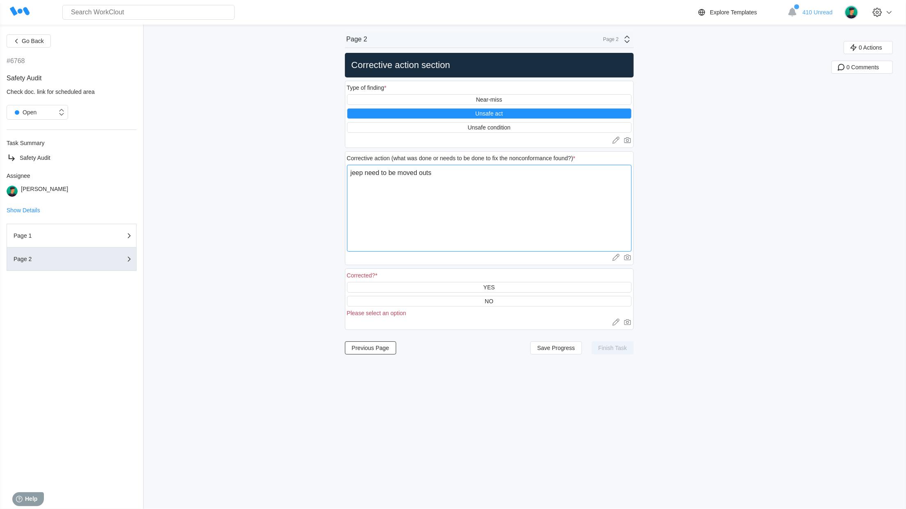
type textarea "x"
type textarea "jeep need to be moved outsid"
type textarea "x"
type textarea "jeep need to be moved outside"
type textarea "x"
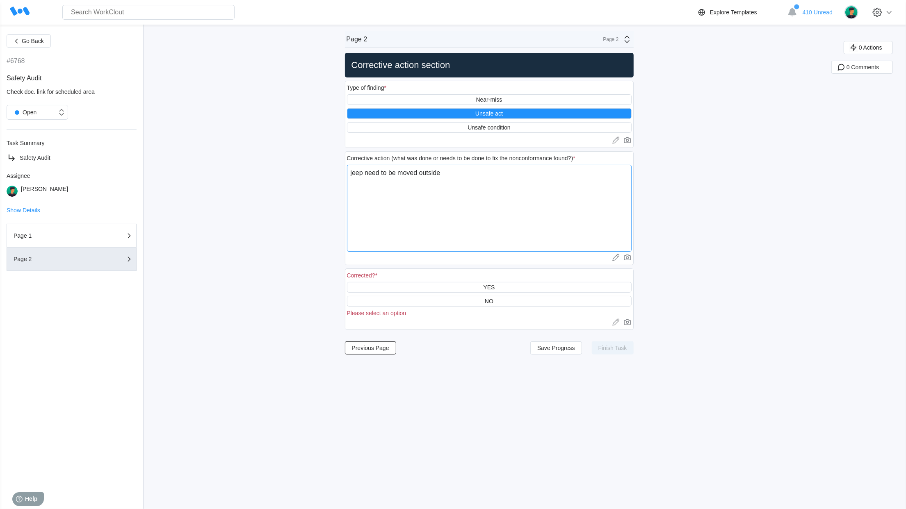
type textarea "jeep need to be moved outside"
type textarea "x"
type textarea "jeep need to be moved outside o"
type textarea "x"
type textarea "jeep need to be moved outside of"
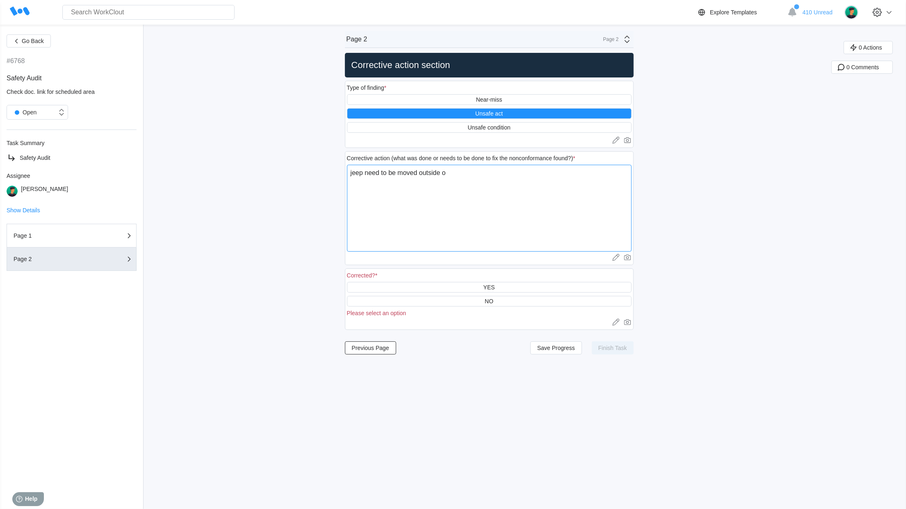
type textarea "x"
type textarea "jeep need to be moved outside of"
type textarea "x"
type textarea "jeep need to be moved outside of w"
type textarea "x"
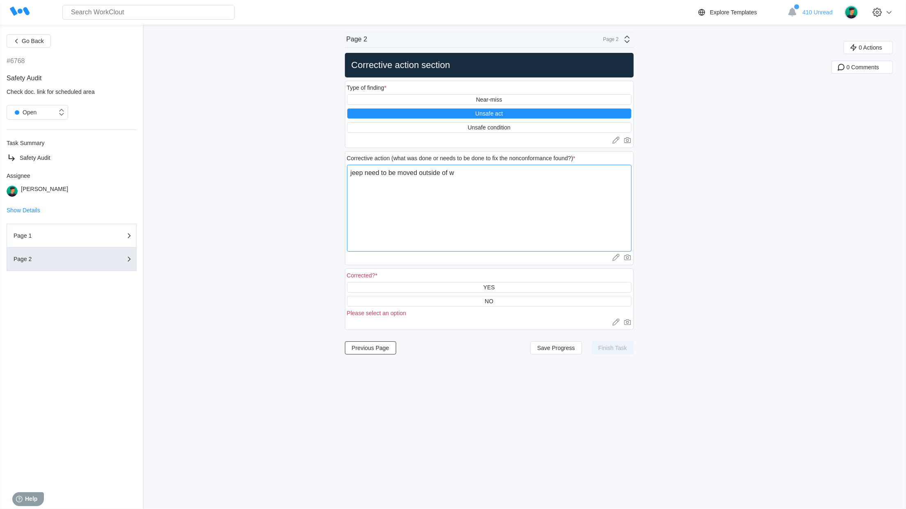
type textarea "jeep need to be moved outside of wa"
type textarea "x"
type textarea "jeep need to be moved outside of wal"
type textarea "x"
type textarea "jeep need to be moved outside of walk"
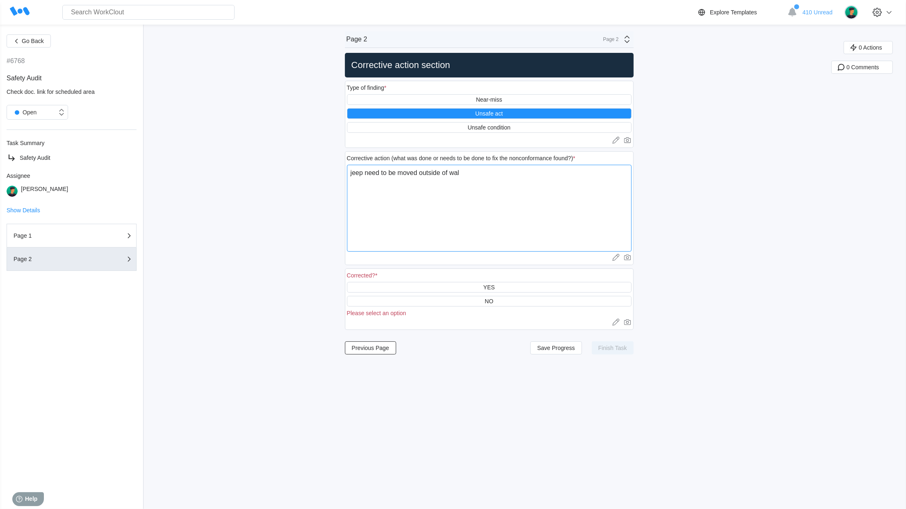
type textarea "x"
type textarea "jeep need to be moved outside of walkw"
type textarea "x"
type textarea "jeep need to be moved outside of walkwa"
type textarea "x"
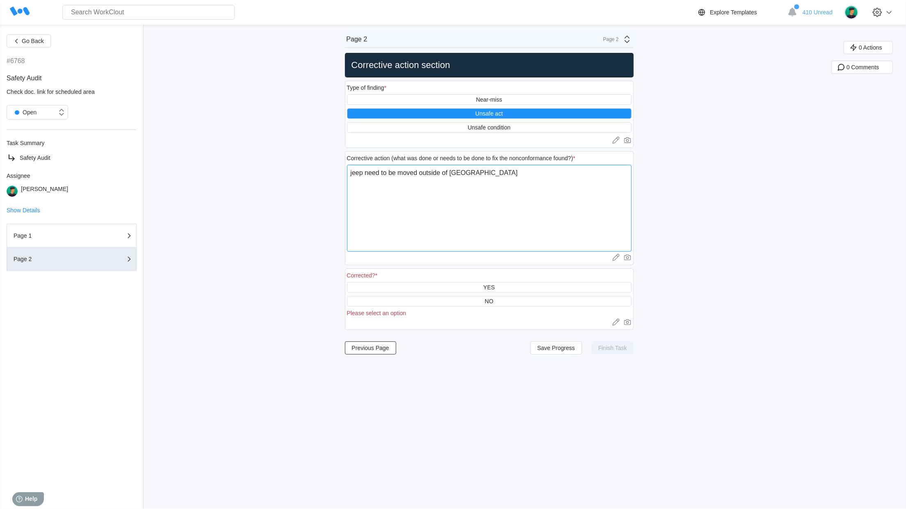
type textarea "jeep need to be moved outside of walkway"
type textarea "x"
type textarea "jeep need to be moved outside of walkway"
click at [486, 281] on div "Corrected? *" at bounding box center [489, 276] width 285 height 11
click at [496, 292] on div "YES" at bounding box center [489, 287] width 285 height 11
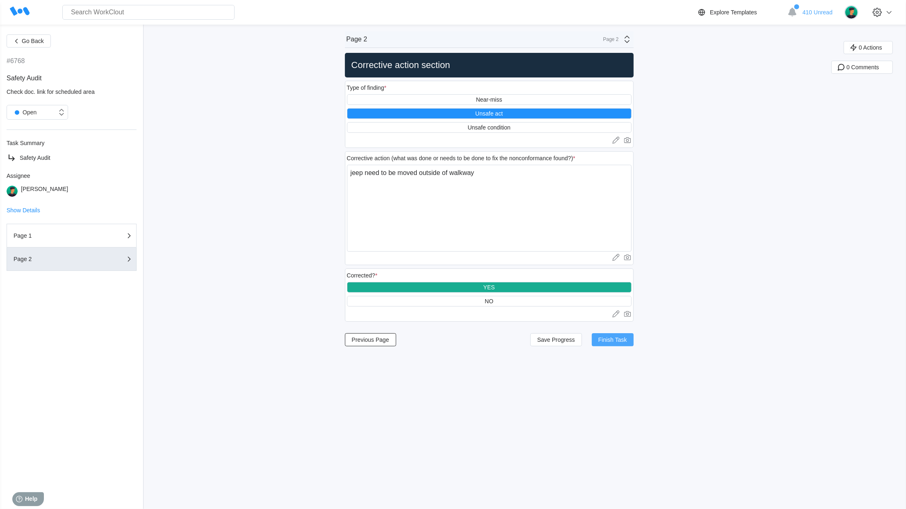
click at [617, 342] on span "Finish Task" at bounding box center [612, 340] width 29 height 6
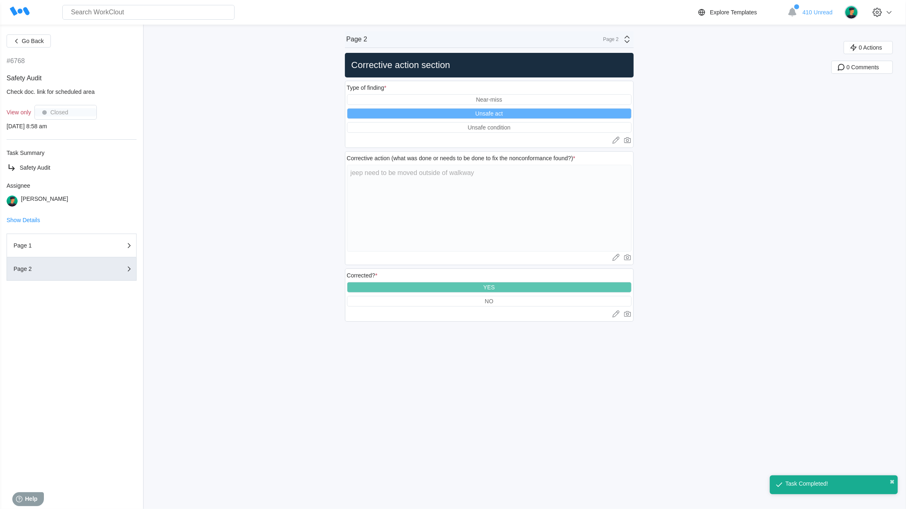
click at [30, 15] on div "Search for anything... Assets • Employees • Skills • Documents • Issues • Tasks" at bounding box center [132, 12] width 205 height 15
click at [20, 12] on icon at bounding box center [20, 11] width 20 height 9
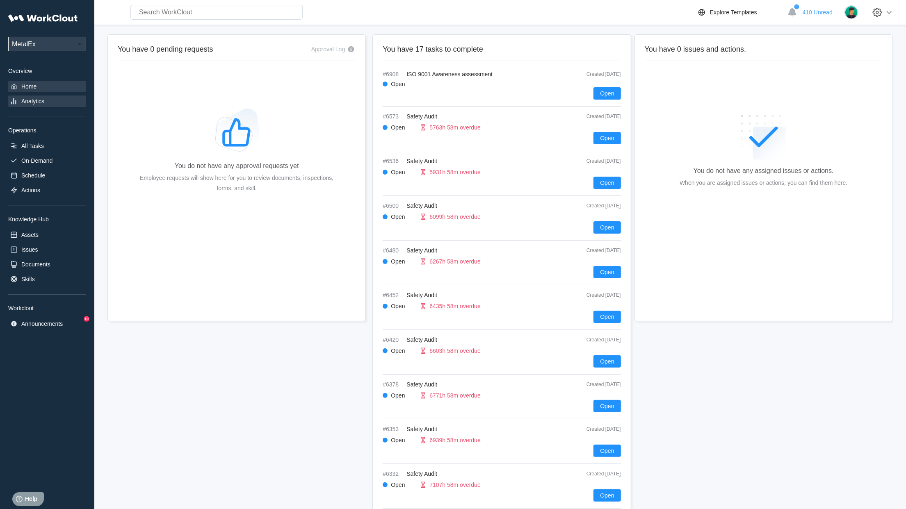
click at [32, 106] on div "Analytics" at bounding box center [47, 101] width 78 height 11
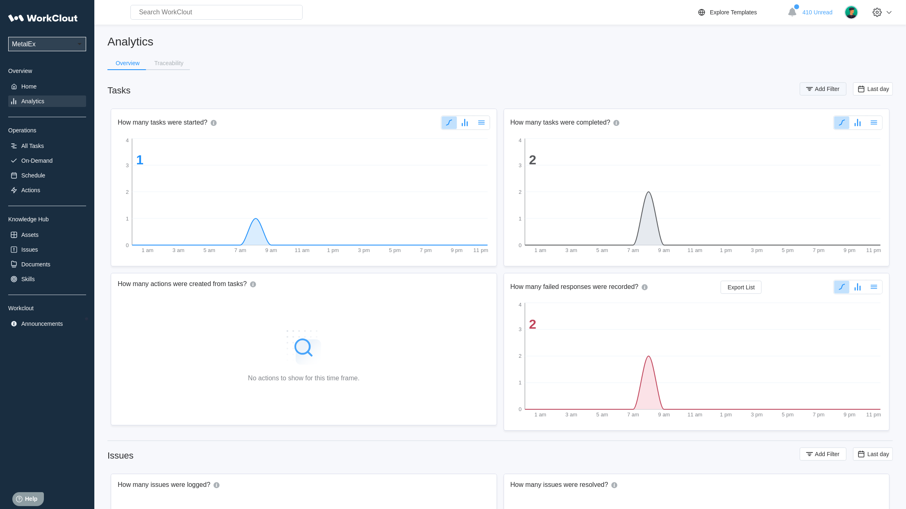
click at [834, 87] on span "Add Filter" at bounding box center [827, 89] width 25 height 6
drag, startPoint x: 627, startPoint y: 118, endPoint x: 633, endPoint y: 119, distance: 5.3
click at [633, 118] on div "Assignee" at bounding box center [603, 121] width 77 height 11
click at [603, 160] on div "Asset" at bounding box center [608, 164] width 88 height 13
click at [612, 128] on div "Asset" at bounding box center [608, 121] width 88 height 15
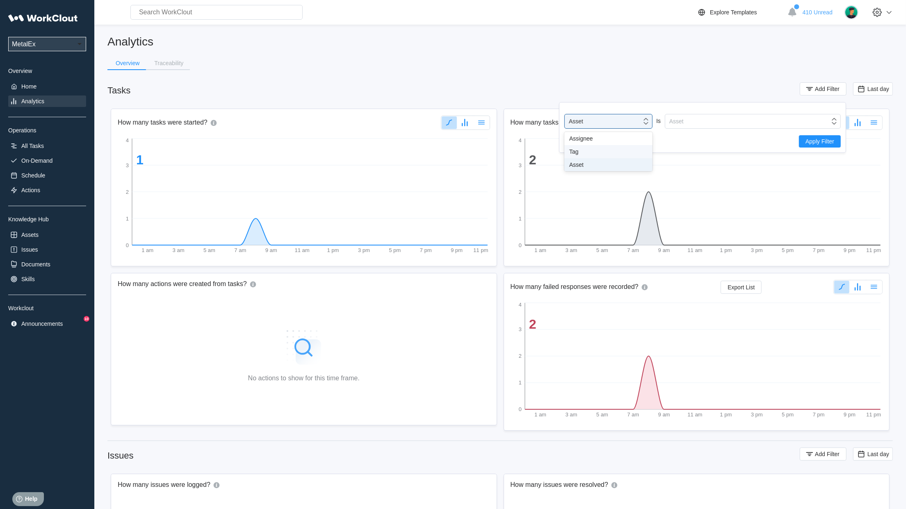
click at [583, 154] on div "Tag" at bounding box center [608, 151] width 78 height 7
click at [729, 115] on div "Tag" at bounding box center [753, 121] width 176 height 15
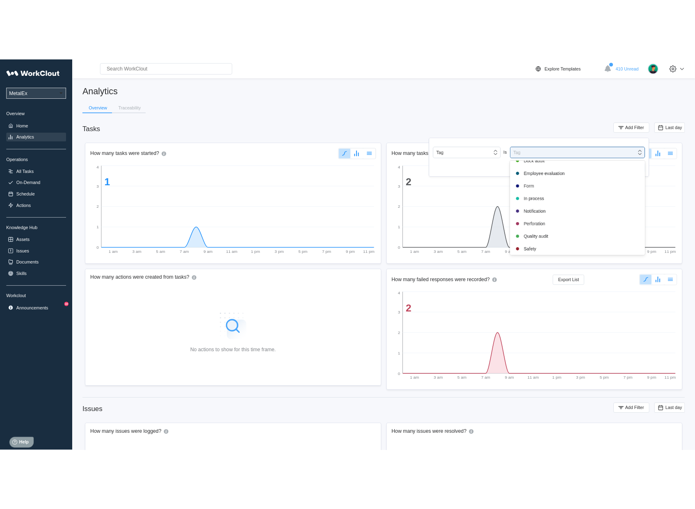
scroll to position [117, 0]
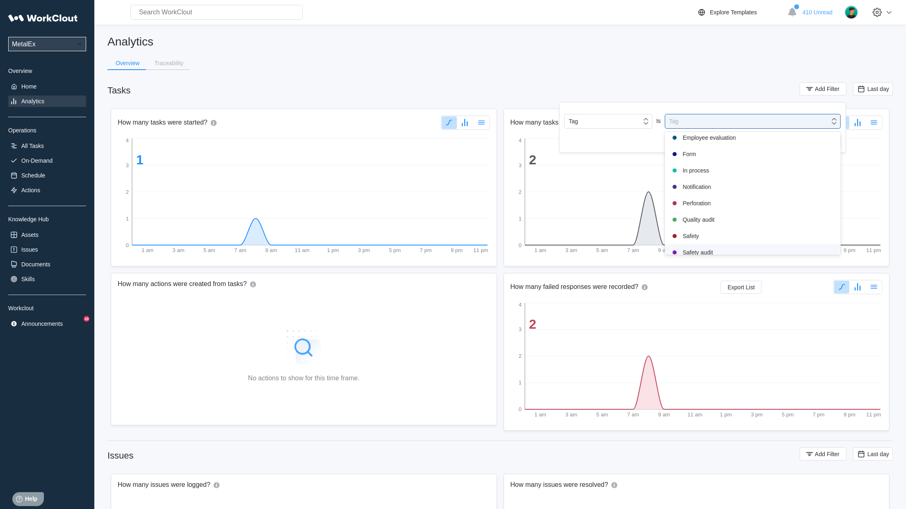
click at [698, 251] on div "Safety audit" at bounding box center [753, 253] width 166 height 10
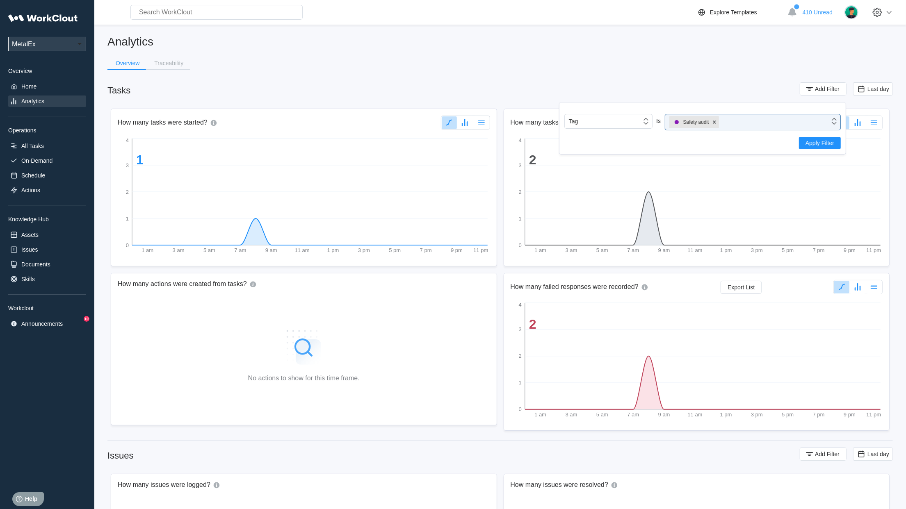
drag, startPoint x: 810, startPoint y: 145, endPoint x: 853, endPoint y: 126, distance: 47.2
click at [811, 145] on span "Apply Filter" at bounding box center [820, 143] width 29 height 6
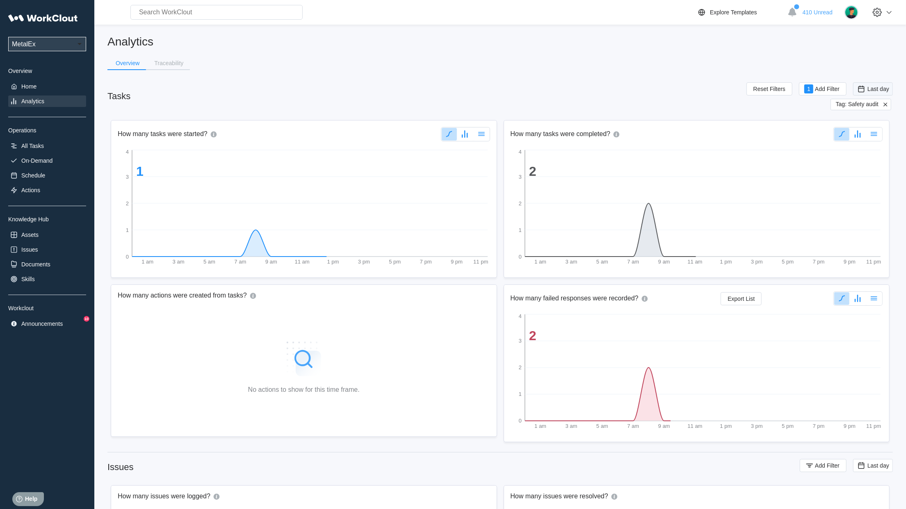
click at [876, 91] on span "Last day" at bounding box center [879, 89] width 22 height 7
click at [860, 169] on div "Custom" at bounding box center [861, 171] width 20 height 7
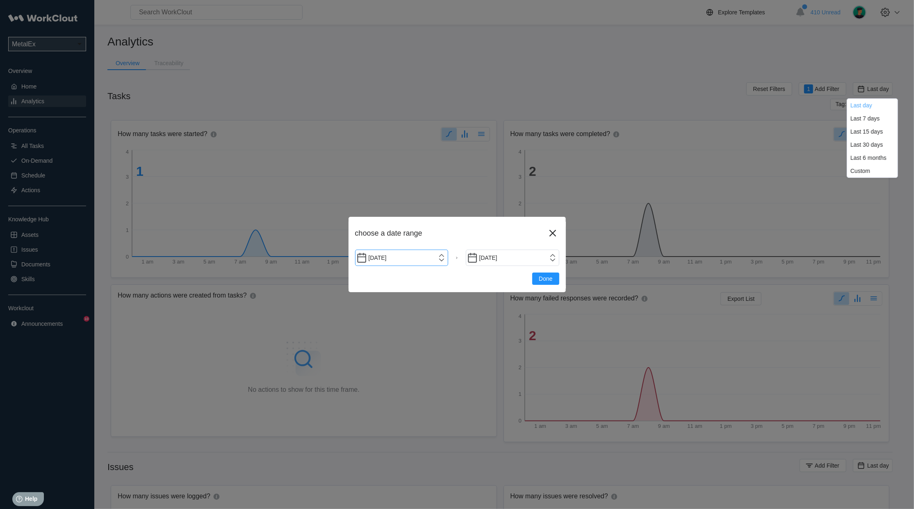
click at [448, 258] on input "08/18/2025" at bounding box center [402, 258] width 94 height 16
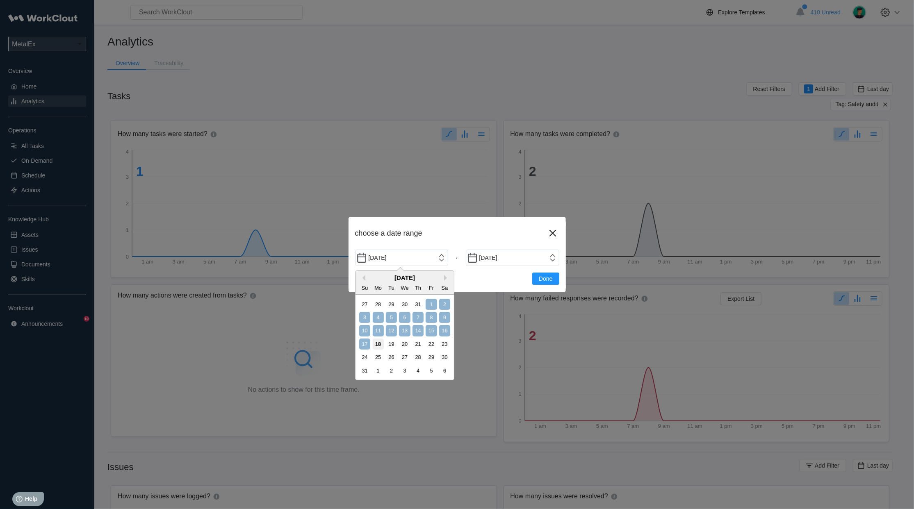
click at [430, 303] on div "1" at bounding box center [431, 304] width 11 height 11
type input "08/01/2025"
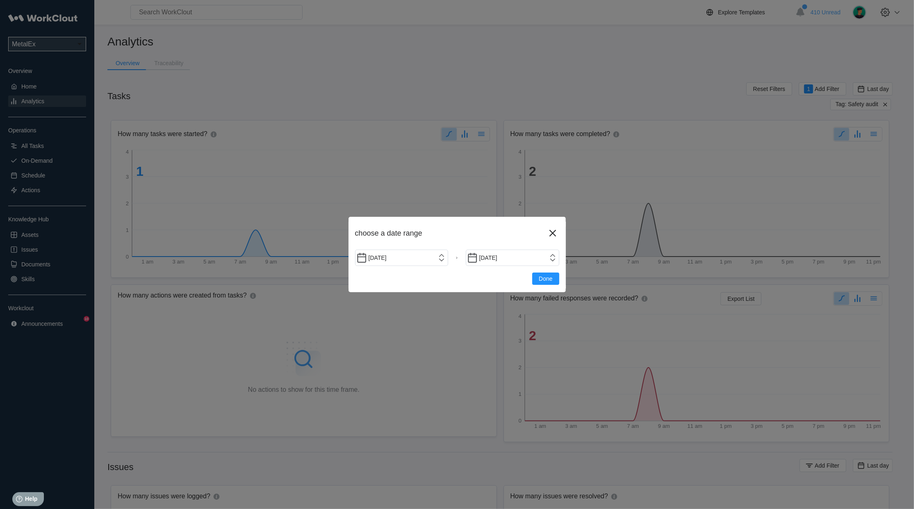
click at [553, 275] on button "Done" at bounding box center [545, 279] width 27 height 12
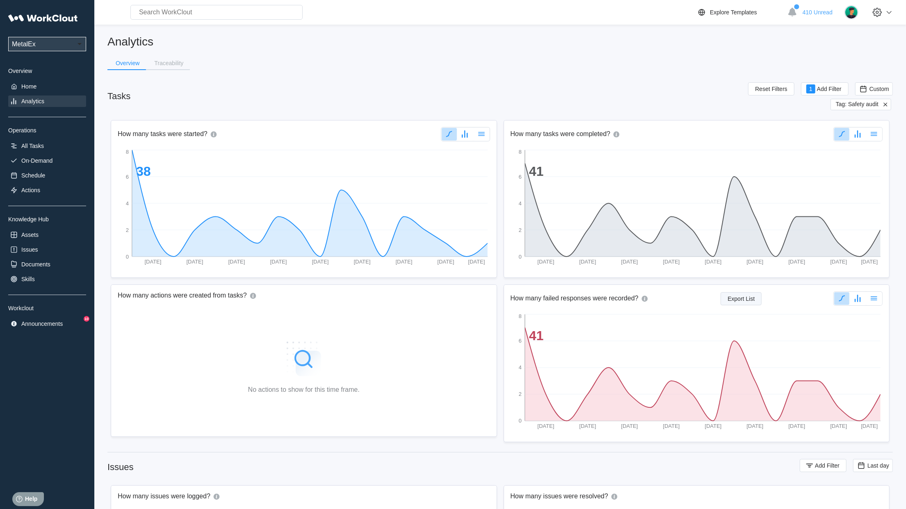
click at [734, 300] on span "Export List" at bounding box center [741, 299] width 27 height 6
